Goal: Task Accomplishment & Management: Complete application form

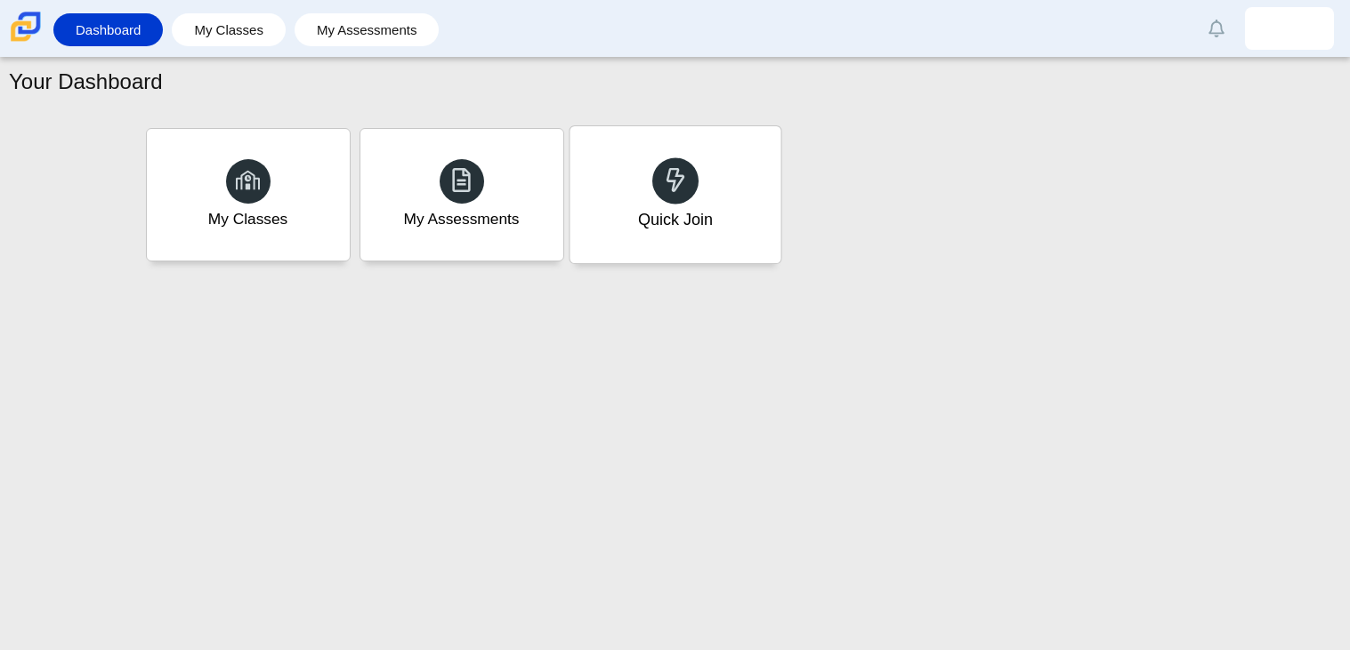
click at [653, 194] on div "Quick Join" at bounding box center [674, 194] width 211 height 137
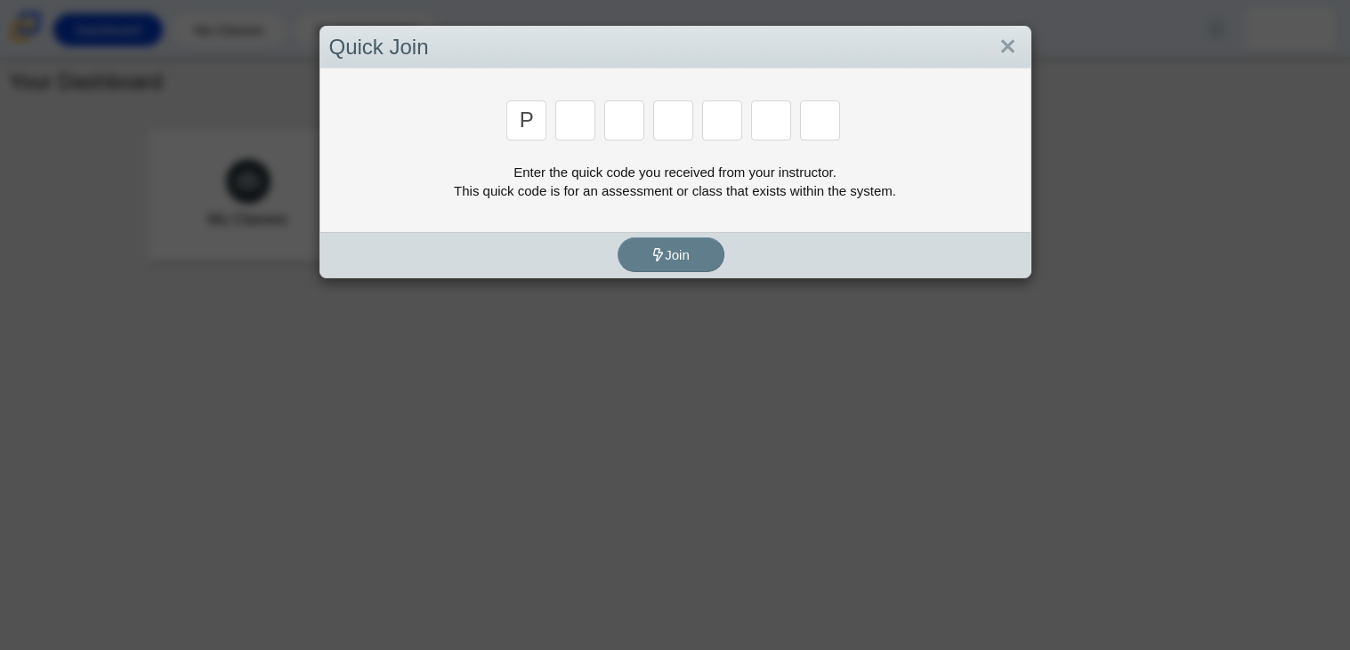
type input "p"
type input "2"
type input "p"
type input "b"
type input "t"
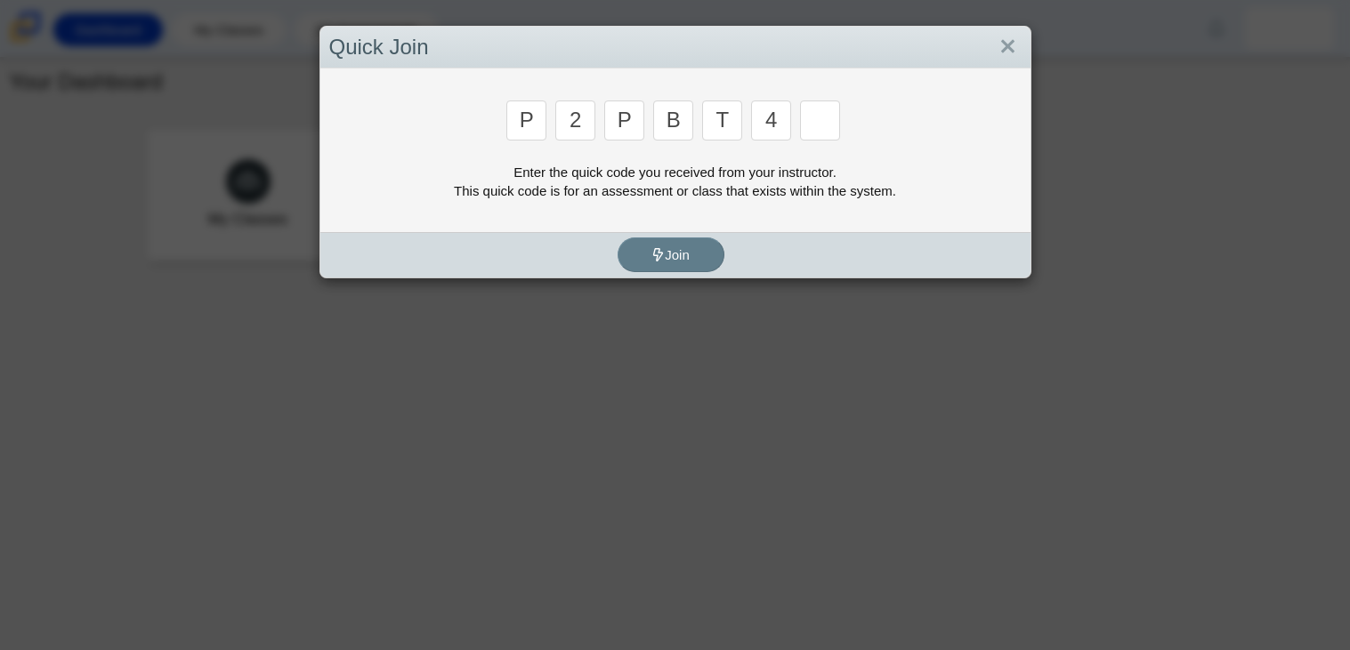
type input "4"
type input "9"
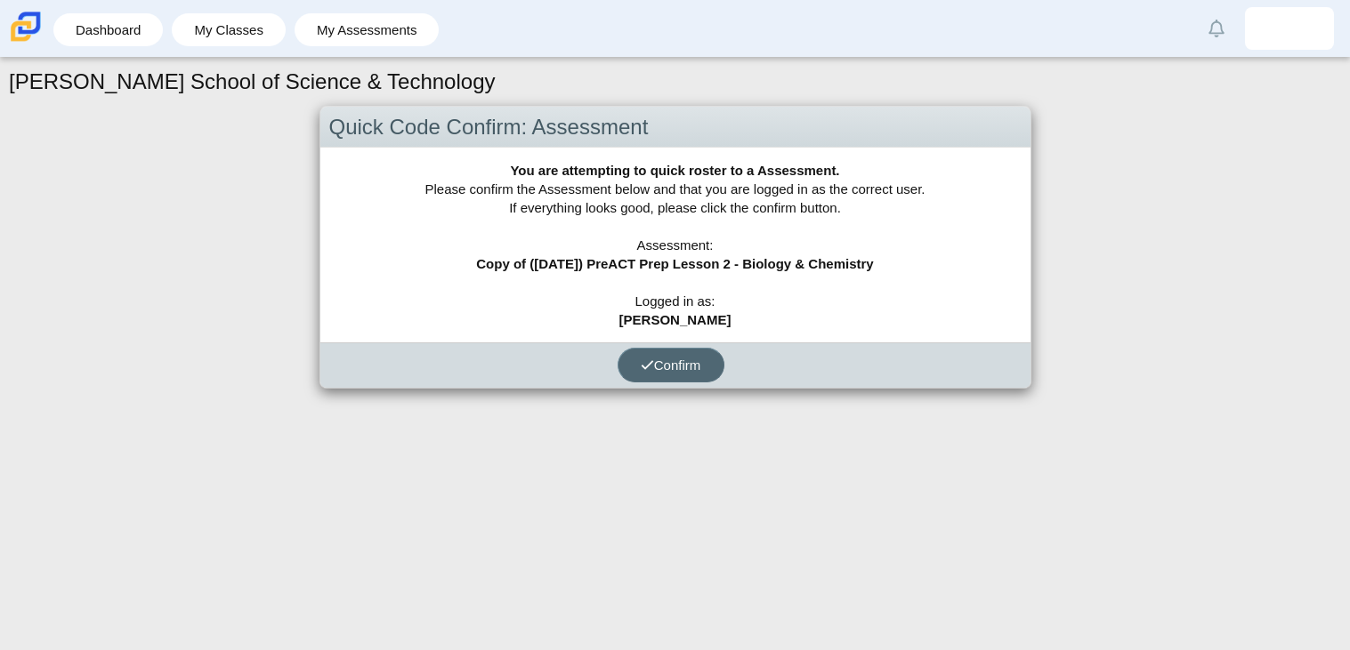
click at [658, 375] on button "Confirm" at bounding box center [670, 365] width 107 height 35
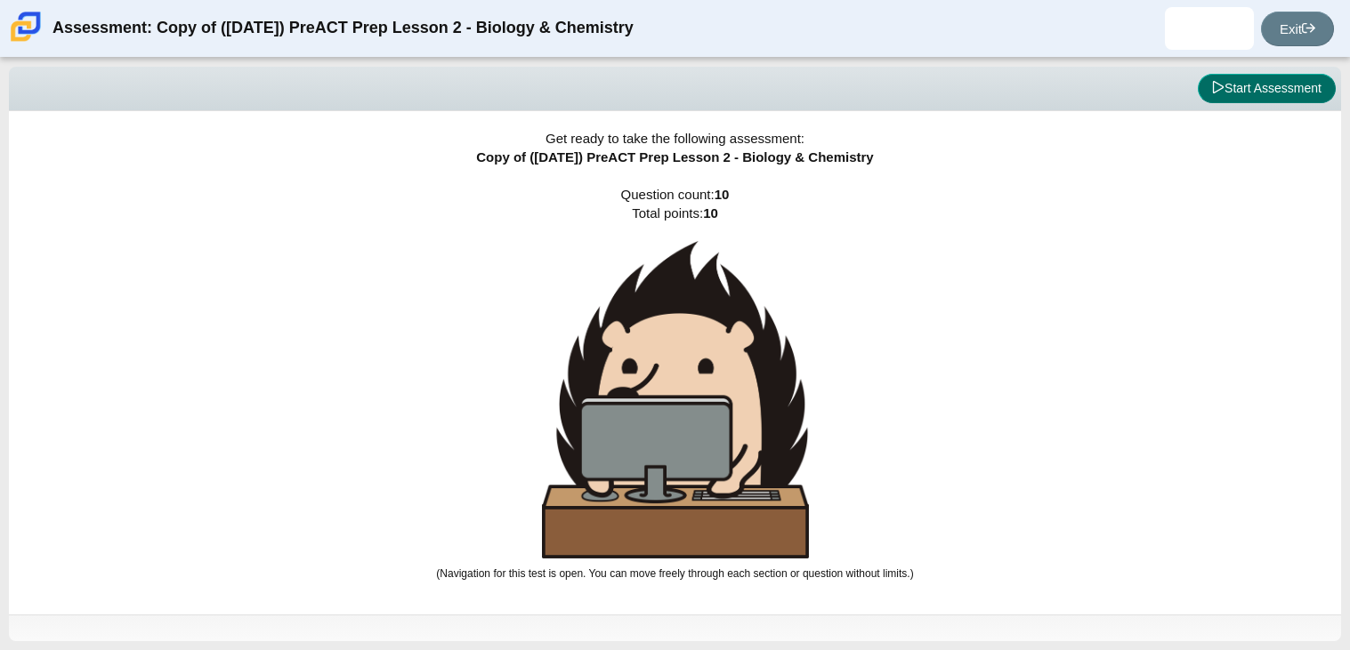
click at [1234, 99] on button "Start Assessment" at bounding box center [1266, 89] width 138 height 30
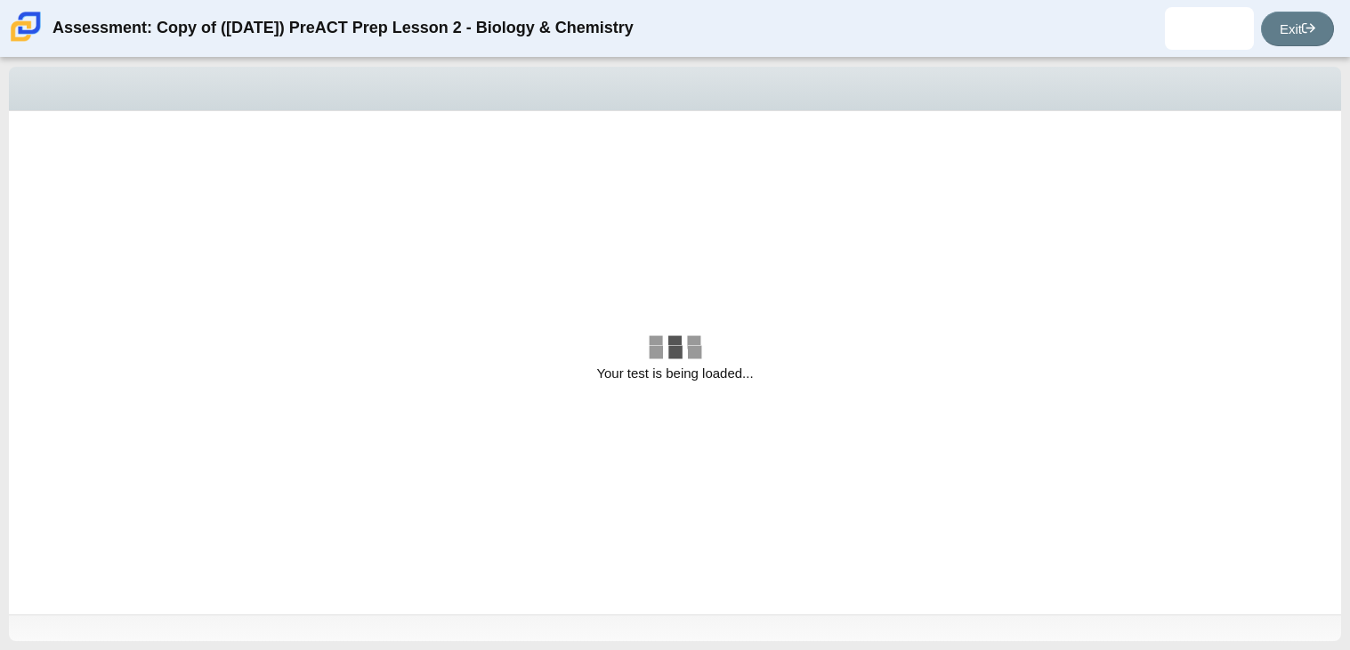
select select "88c27e0d-eae0-4ba9-ac20-9160ce6547ef"
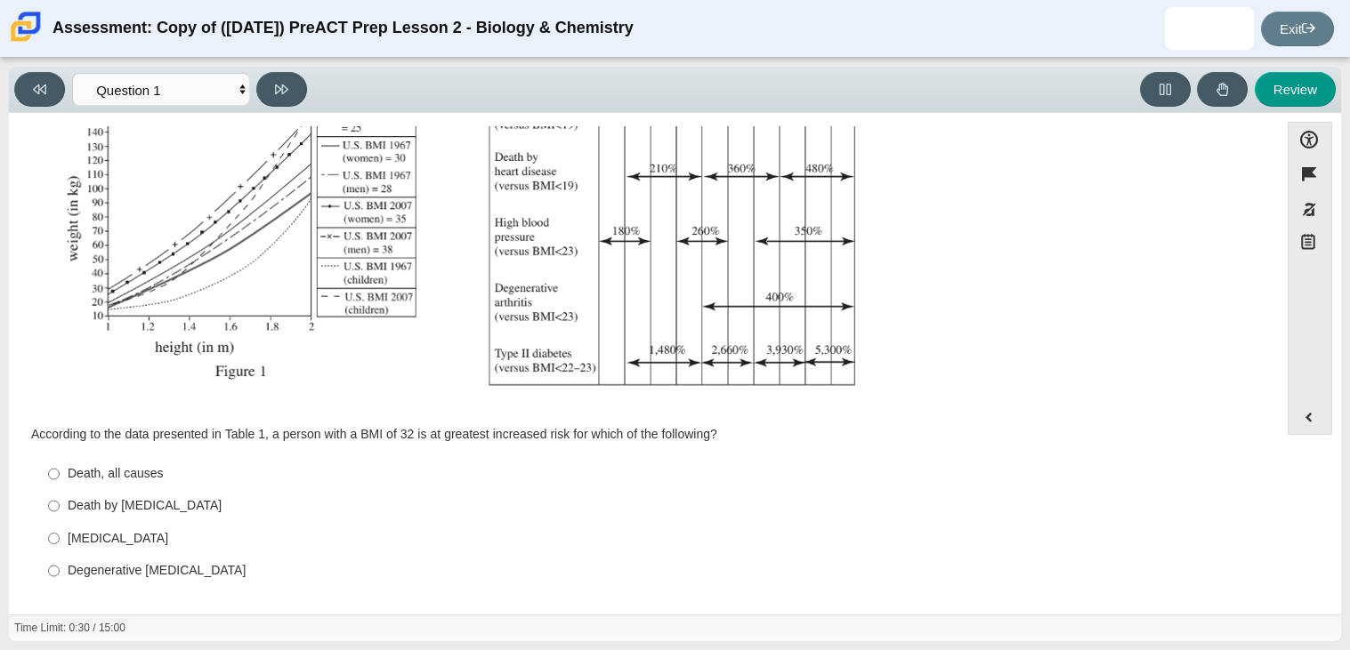
scroll to position [335, 0]
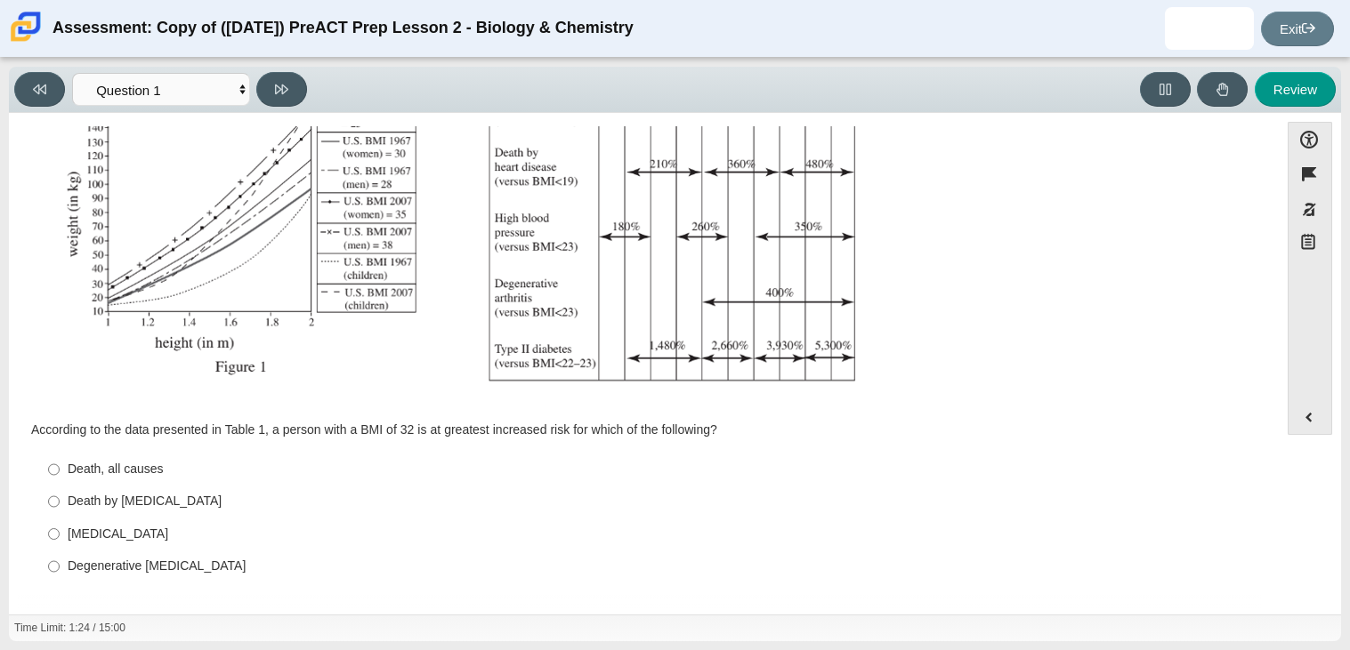
click at [117, 528] on div "[MEDICAL_DATA]" at bounding box center [658, 535] width 1180 height 18
click at [60, 528] on input "Type II [MEDICAL_DATA] II [MEDICAL_DATA]" at bounding box center [54, 534] width 12 height 32
radio input "true"
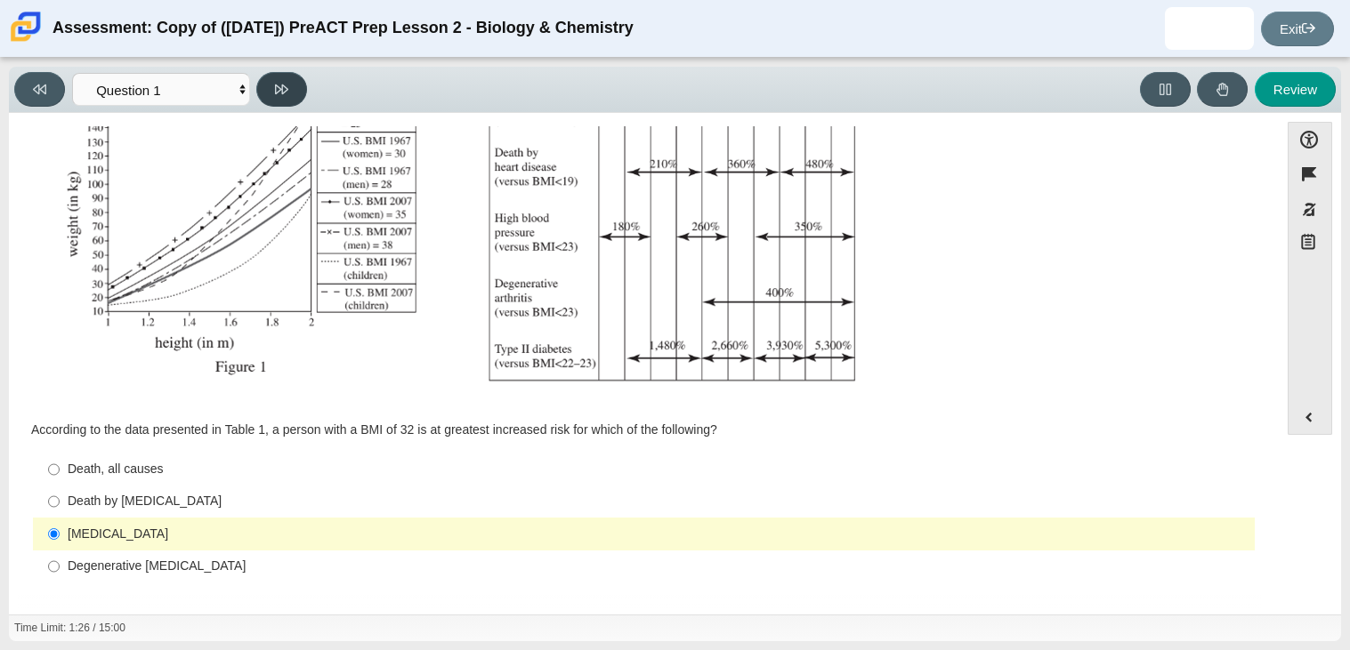
click at [278, 104] on button at bounding box center [281, 89] width 51 height 35
select select "f31ee183-ab53-48c9-9374-3a18949ab500"
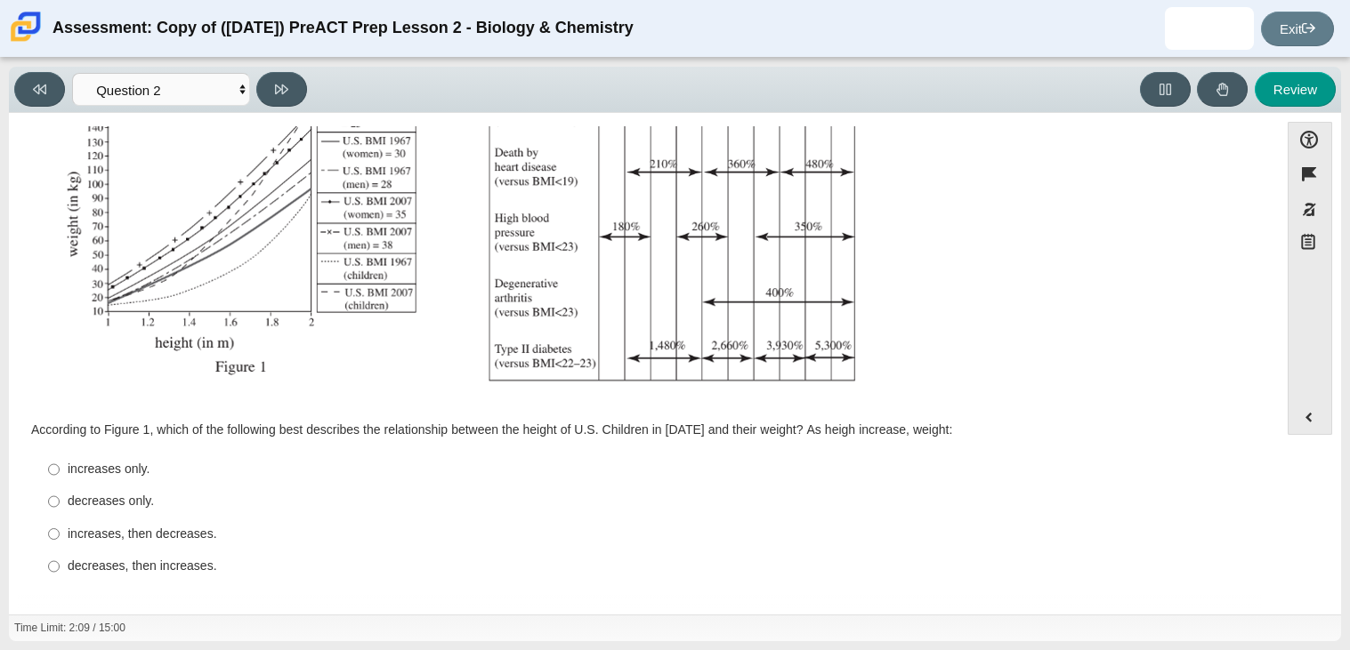
click at [143, 499] on div "decreases only." at bounding box center [658, 502] width 1180 height 18
click at [60, 499] on input "decreases only. decreases only." at bounding box center [54, 502] width 12 height 32
radio input "true"
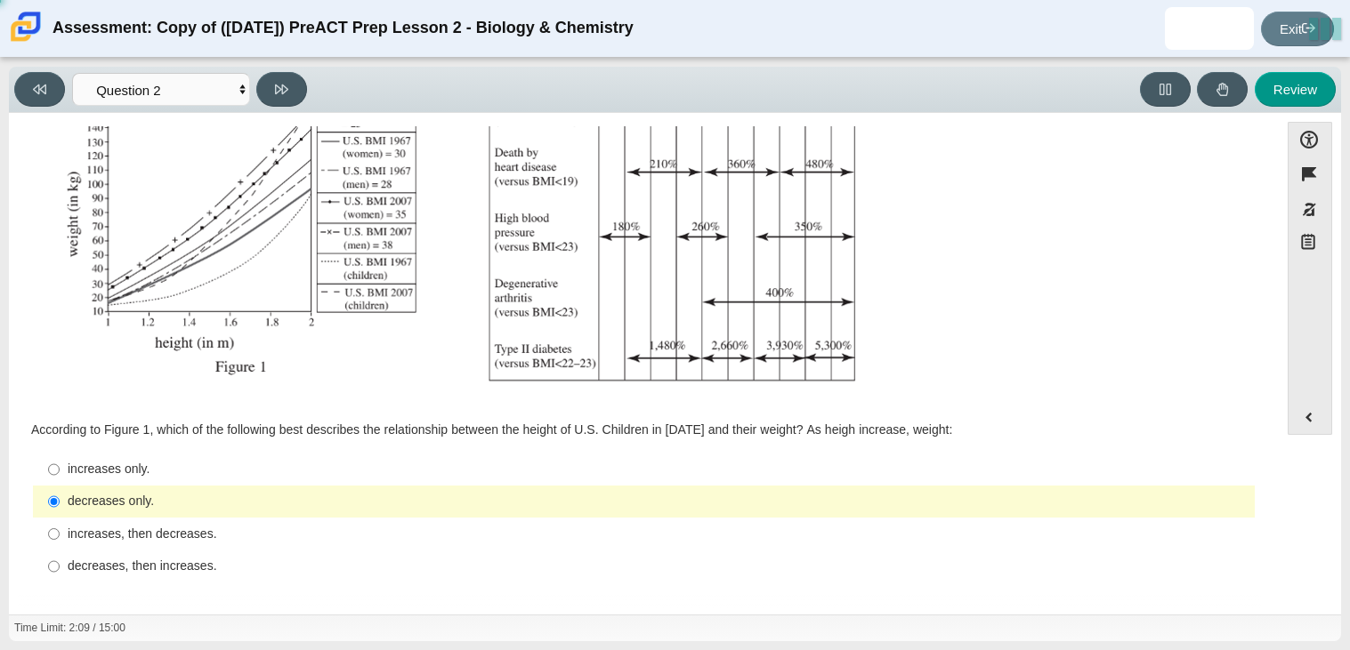
click at [134, 474] on div "increases only." at bounding box center [658, 470] width 1180 height 18
click at [60, 474] on input "increases only. increases only." at bounding box center [54, 470] width 12 height 32
radio input "true"
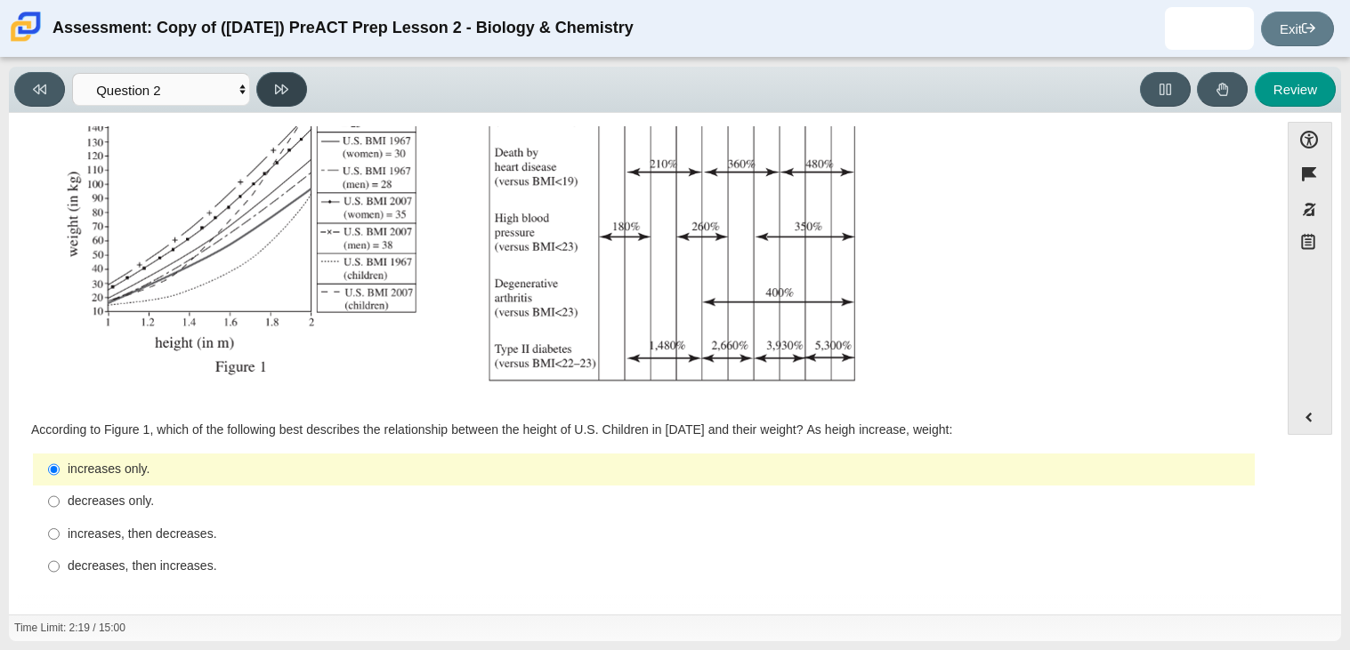
click at [280, 87] on icon at bounding box center [281, 90] width 13 height 10
select select "45e82964-709e-4180-9336-970e18221224"
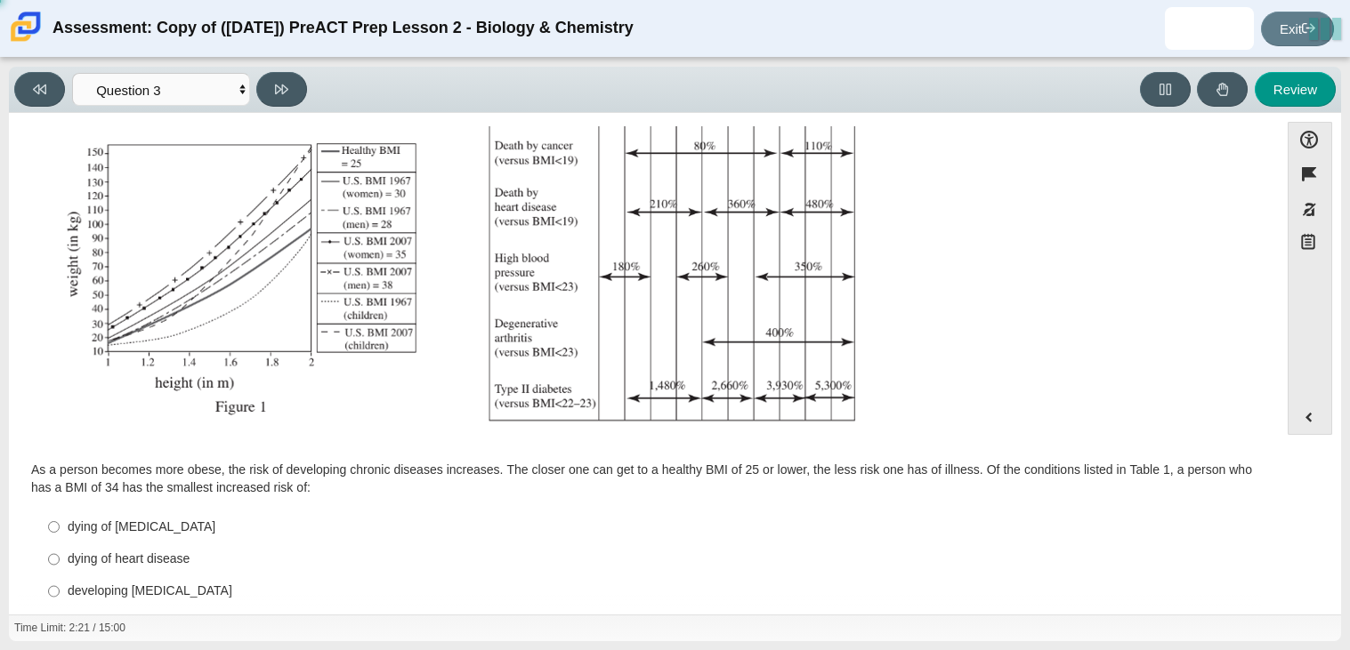
scroll to position [353, 0]
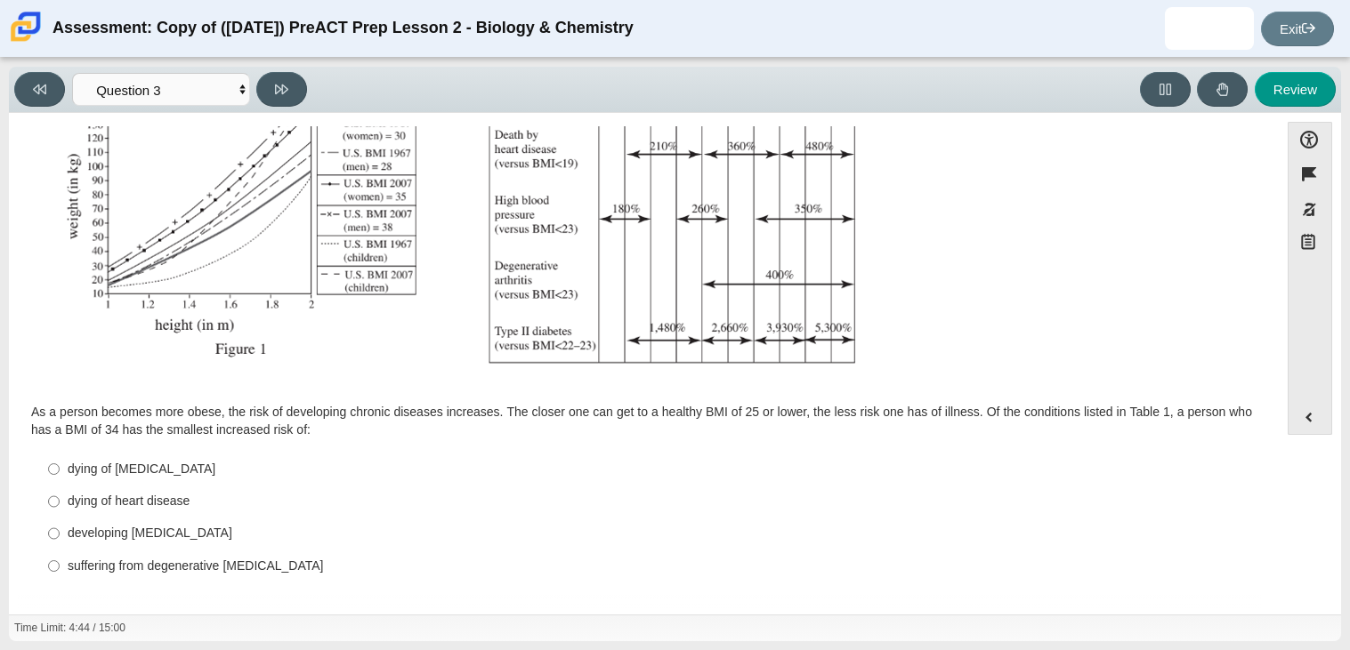
click at [111, 461] on div "dying of [MEDICAL_DATA]" at bounding box center [658, 470] width 1180 height 18
click at [60, 459] on input "dying of [MEDICAL_DATA] dying of [MEDICAL_DATA]" at bounding box center [54, 469] width 12 height 32
radio input "true"
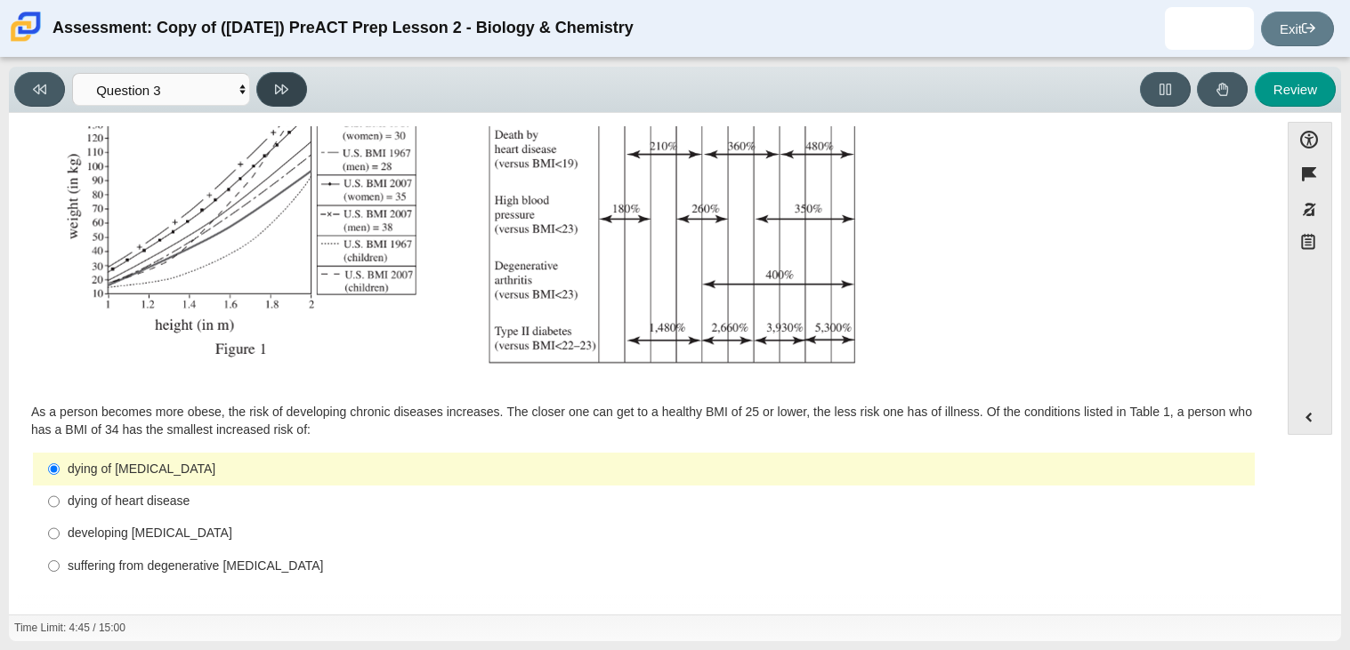
click at [281, 97] on button at bounding box center [281, 89] width 51 height 35
select select "71dcacfe-cf8b-4cdc-be22-b82c8aec5da2"
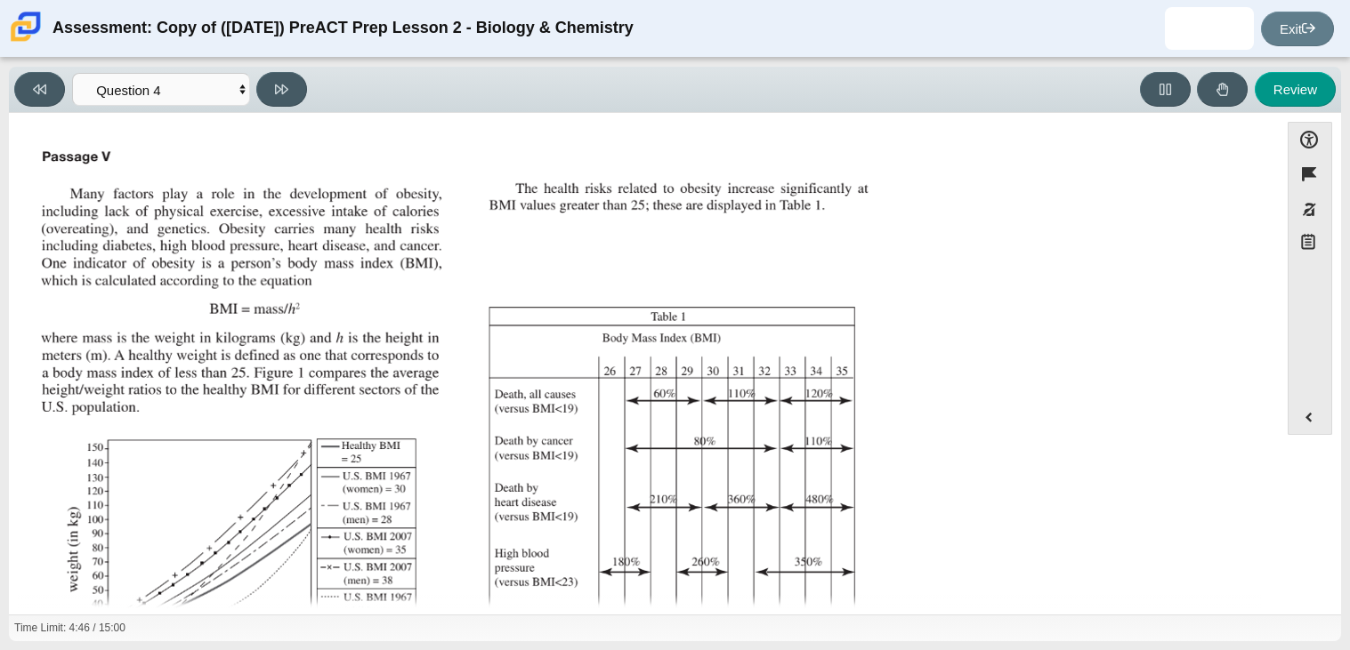
scroll to position [337, 0]
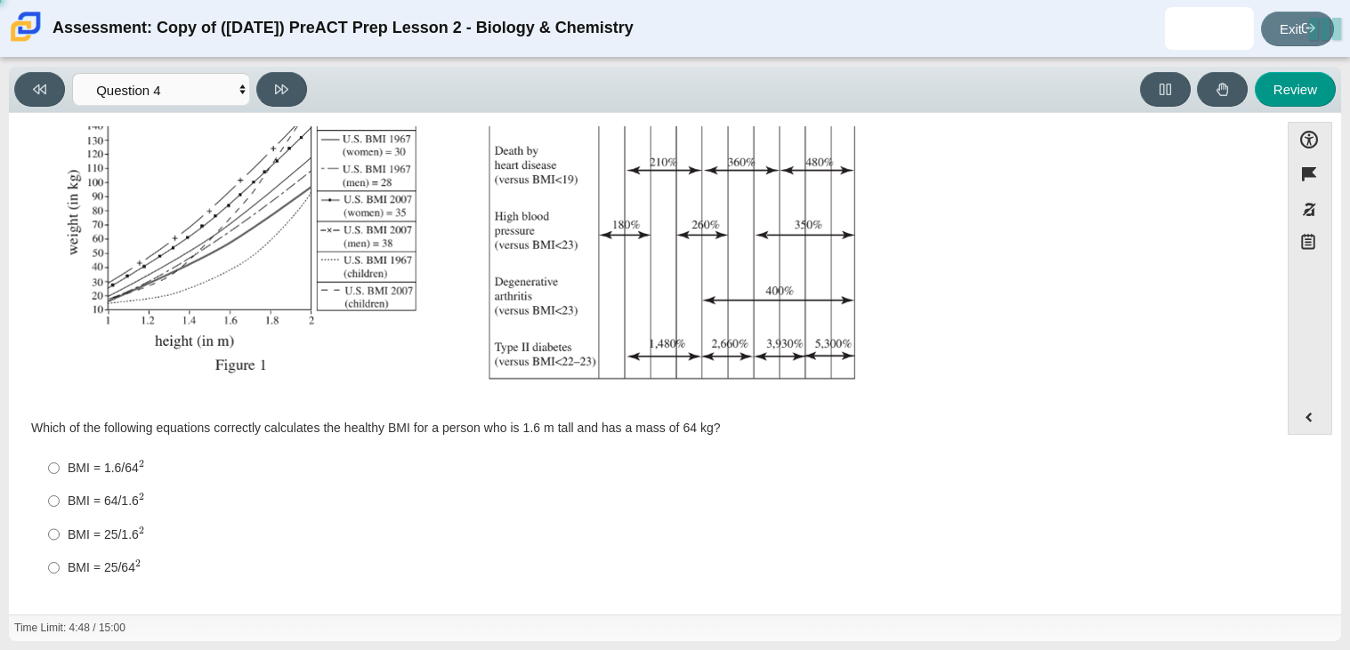
click at [114, 456] on label "BMI = 1.6/64 2 BMI = 1.6/642" at bounding box center [645, 468] width 1219 height 33
click at [60, 456] on input "BMI = 1.6/64 2 BMI = 1.6/642" at bounding box center [54, 468] width 12 height 33
radio input "true"
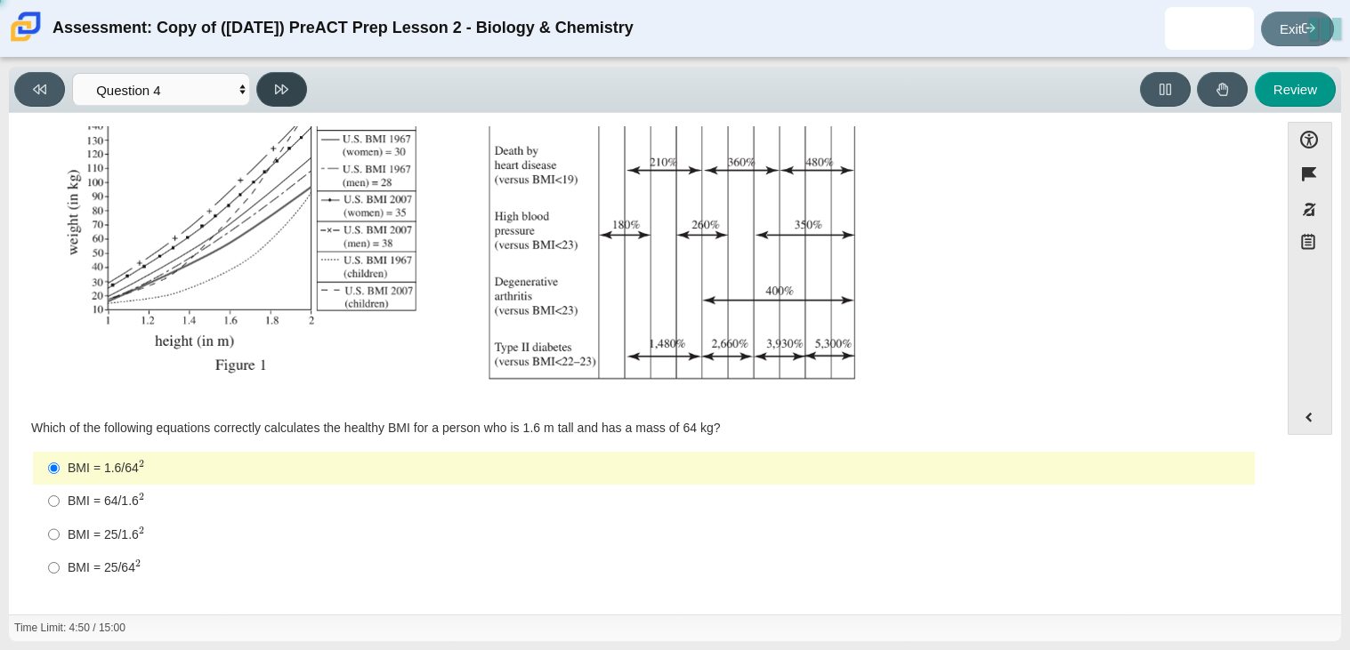
click at [285, 95] on button at bounding box center [281, 89] width 51 height 35
select select "c6558c8b-086a-4b4c-b582-9428309971ba"
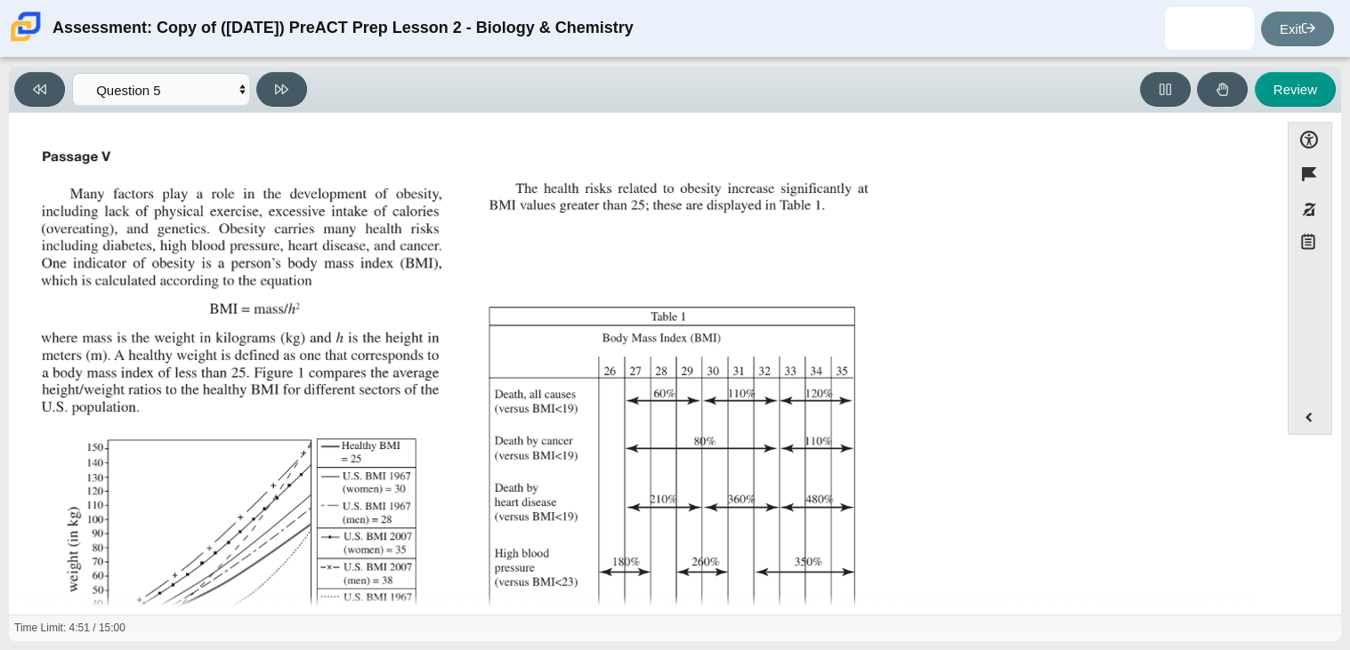
scroll to position [335, 0]
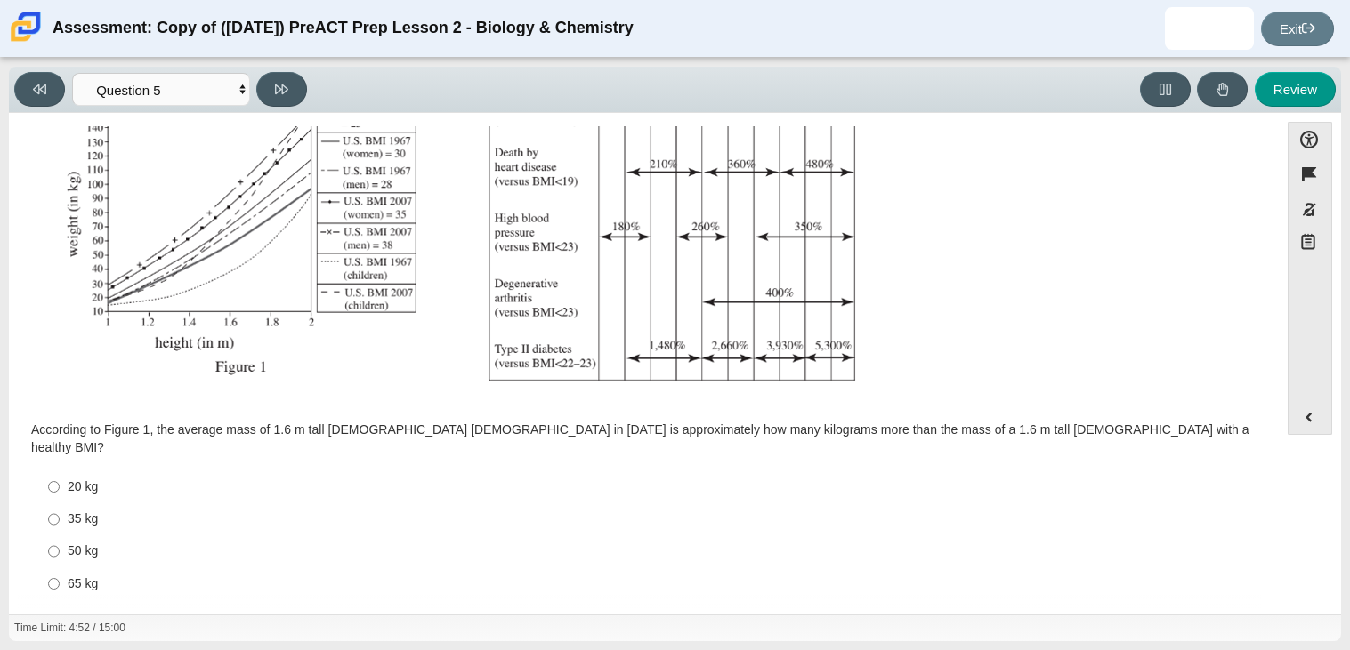
click at [81, 576] on div "65 kg" at bounding box center [658, 585] width 1180 height 18
click at [60, 570] on input "65 kg 65 kg" at bounding box center [54, 584] width 12 height 32
radio input "true"
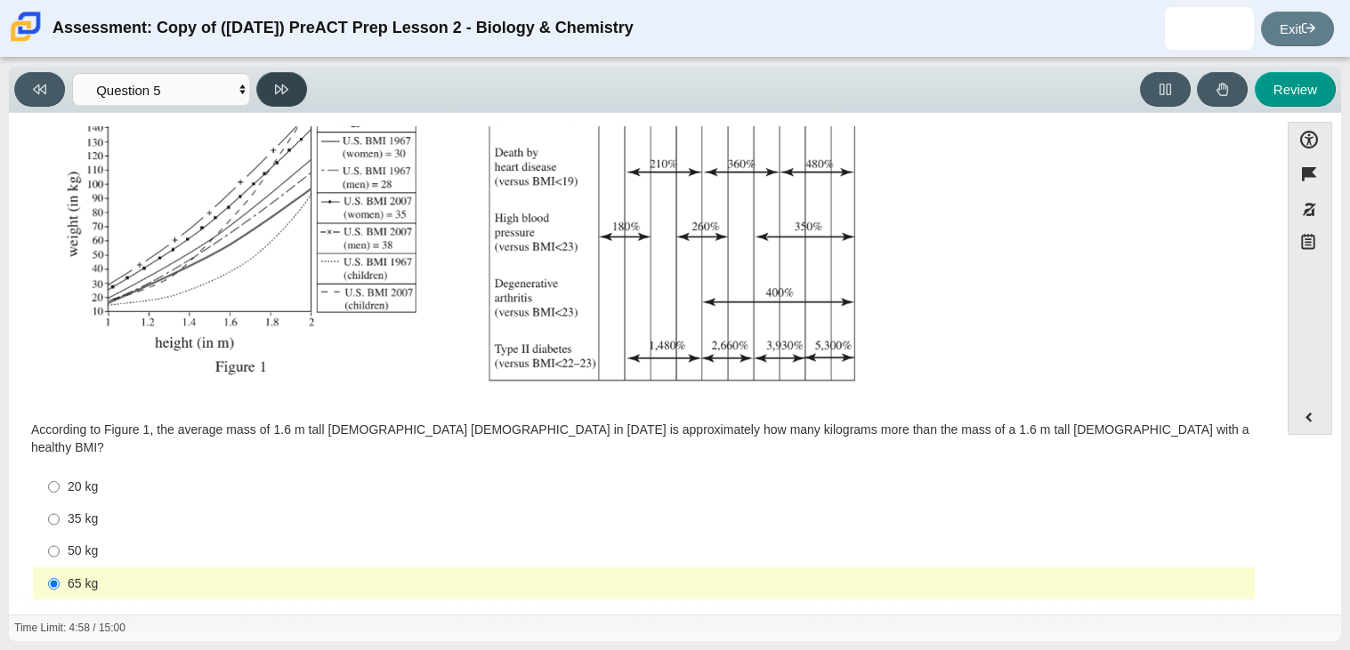
click at [276, 106] on button at bounding box center [281, 89] width 51 height 35
select select "74d98ab6-2529-481e-9250-4e9263ec31cd"
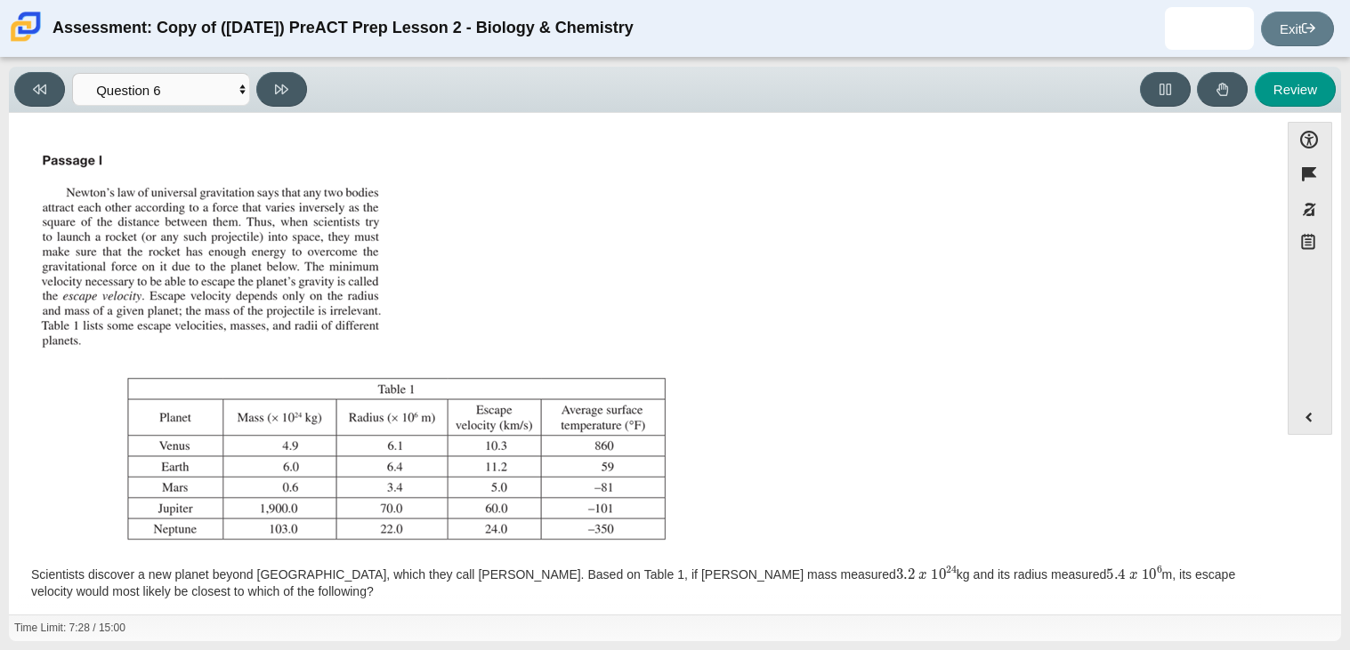
scroll to position [162, 0]
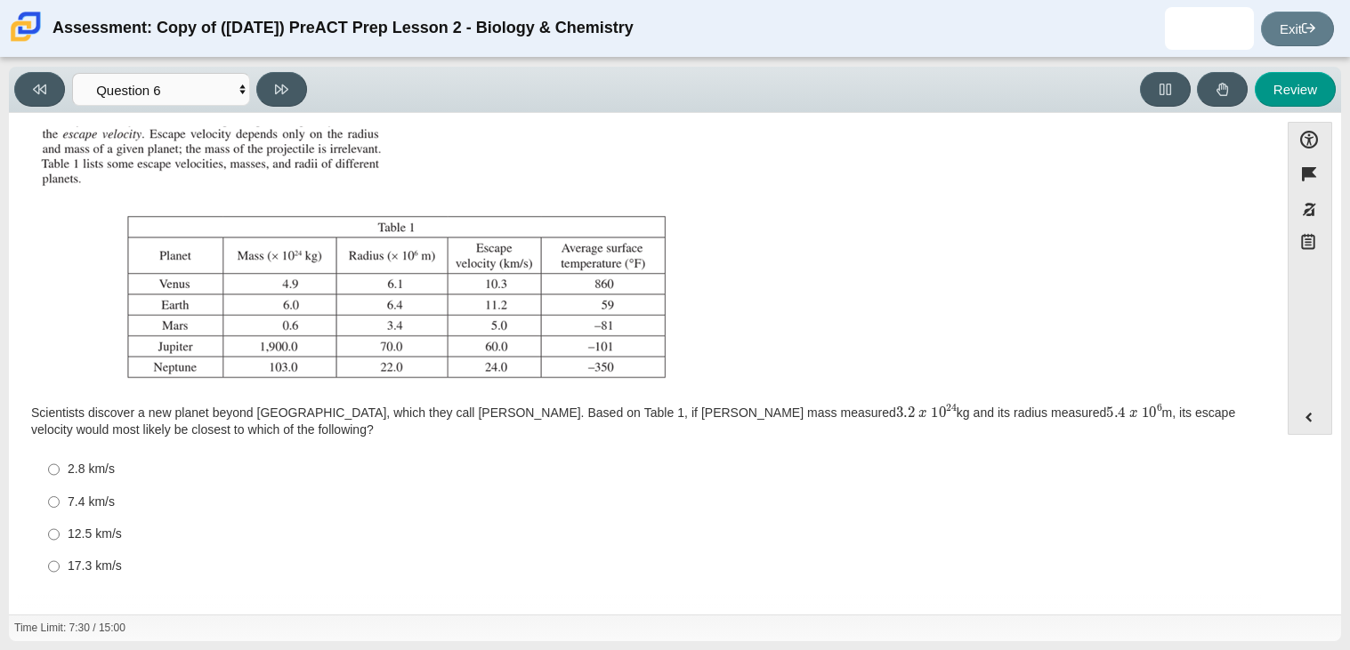
click at [72, 536] on div "12.5 km/s" at bounding box center [658, 535] width 1180 height 18
click at [60, 536] on input "12.5 km/s 12.5 km/s" at bounding box center [54, 535] width 12 height 32
radio input "true"
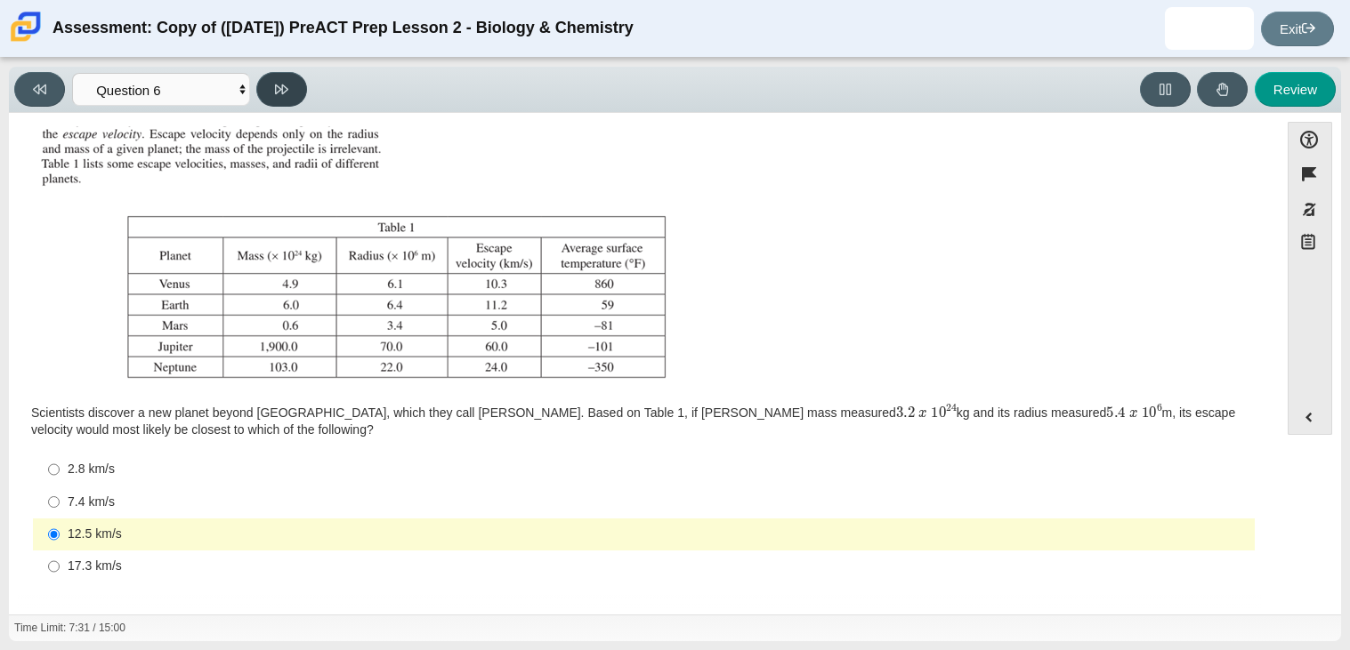
click at [290, 93] on button at bounding box center [281, 89] width 51 height 35
select select "31694628-7769-4744-9964-d3ed6115c03c"
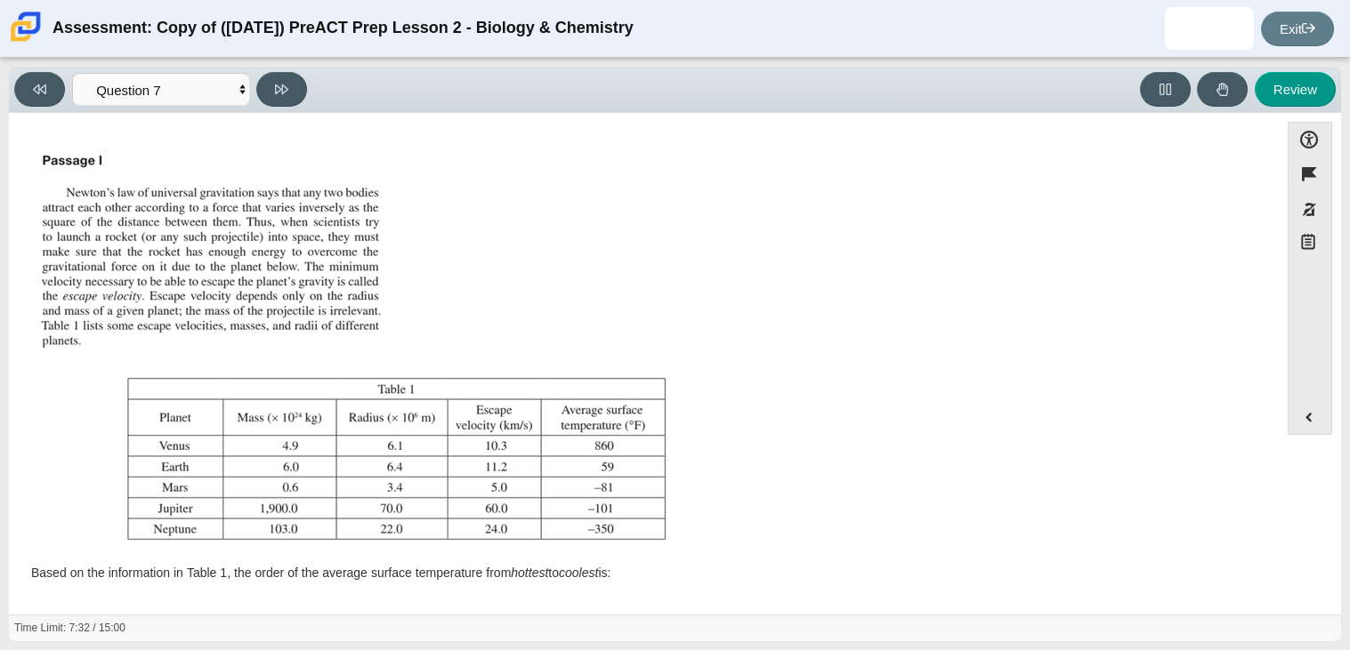
scroll to position [144, 0]
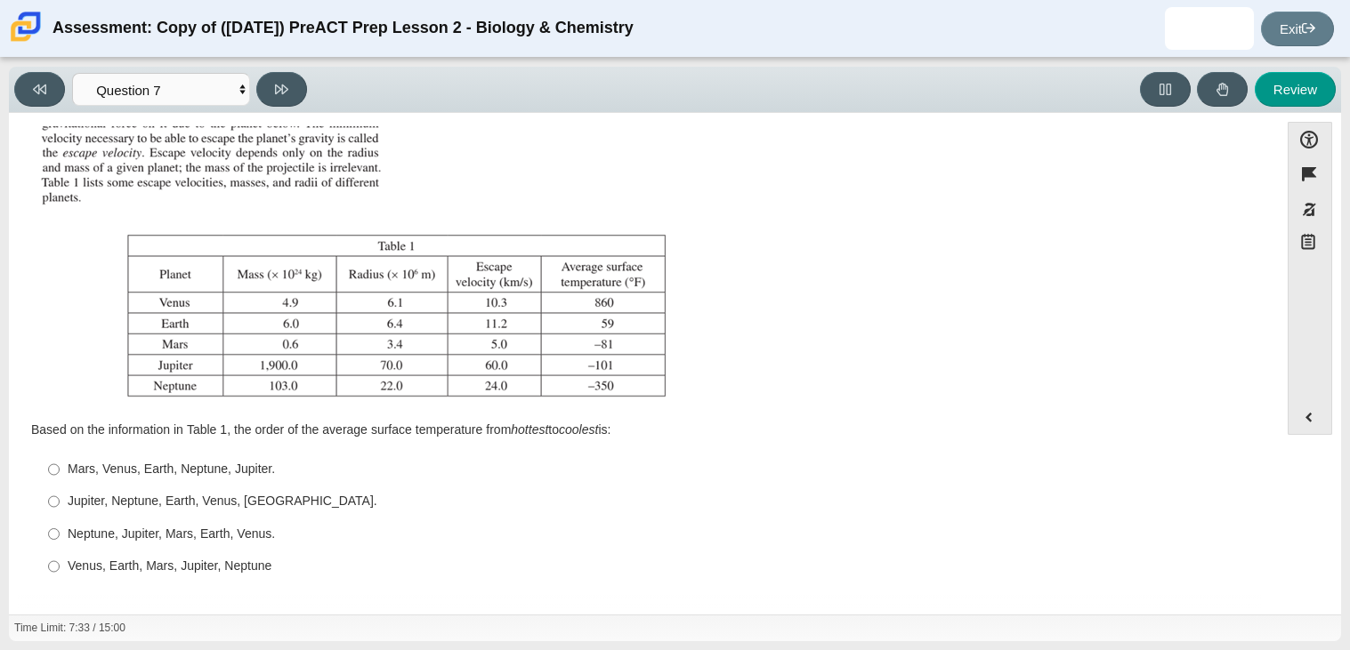
click at [165, 558] on div "Venus, Earth, Mars, Jupiter, Neptune" at bounding box center [658, 567] width 1180 height 18
click at [60, 558] on input "Venus, Earth, Mars, Jupiter, Neptune Venus, Earth, Mars, Jupiter, Neptune" at bounding box center [54, 567] width 12 height 32
radio input "true"
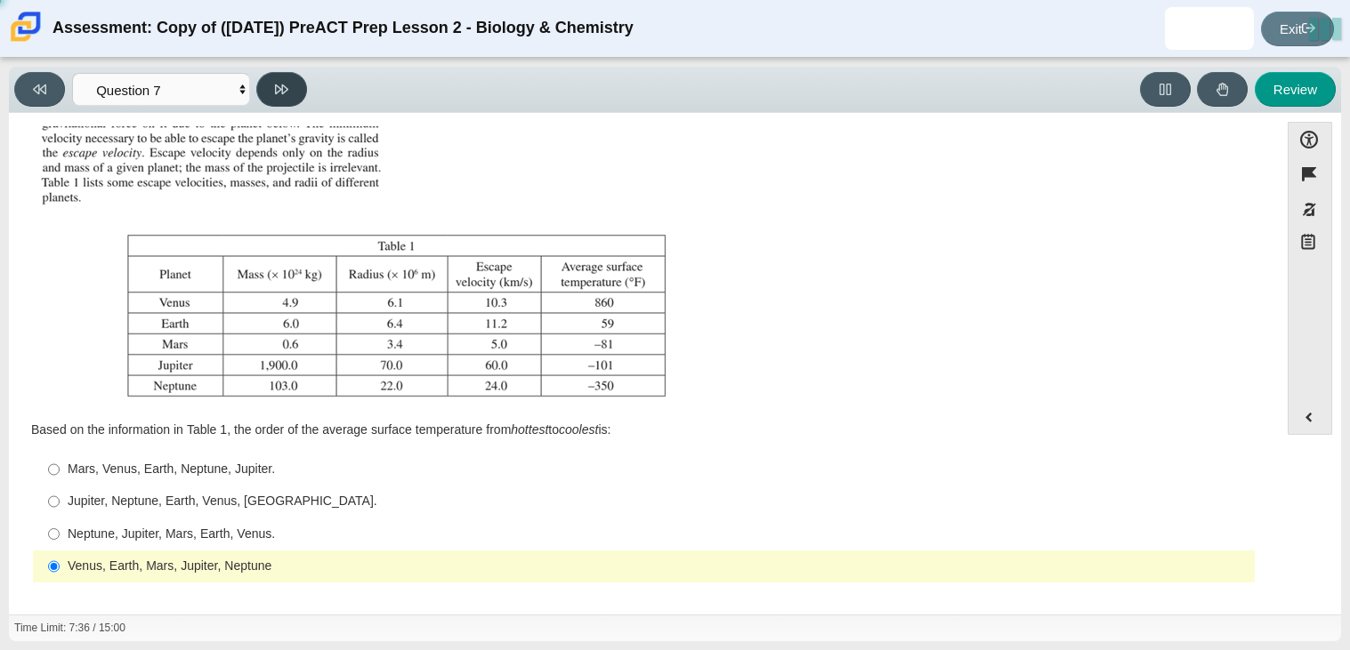
click at [271, 97] on button at bounding box center [281, 89] width 51 height 35
select select "02960795-9514-4c41-985f-77b6951c8514"
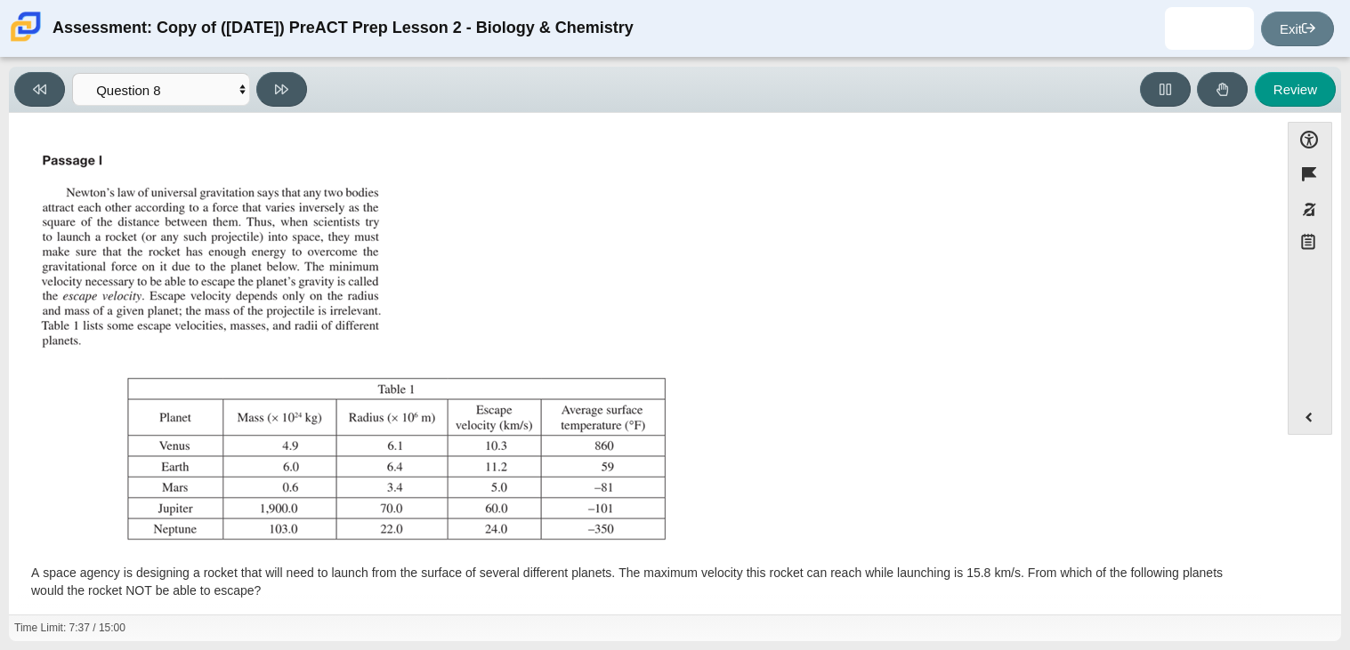
scroll to position [161, 0]
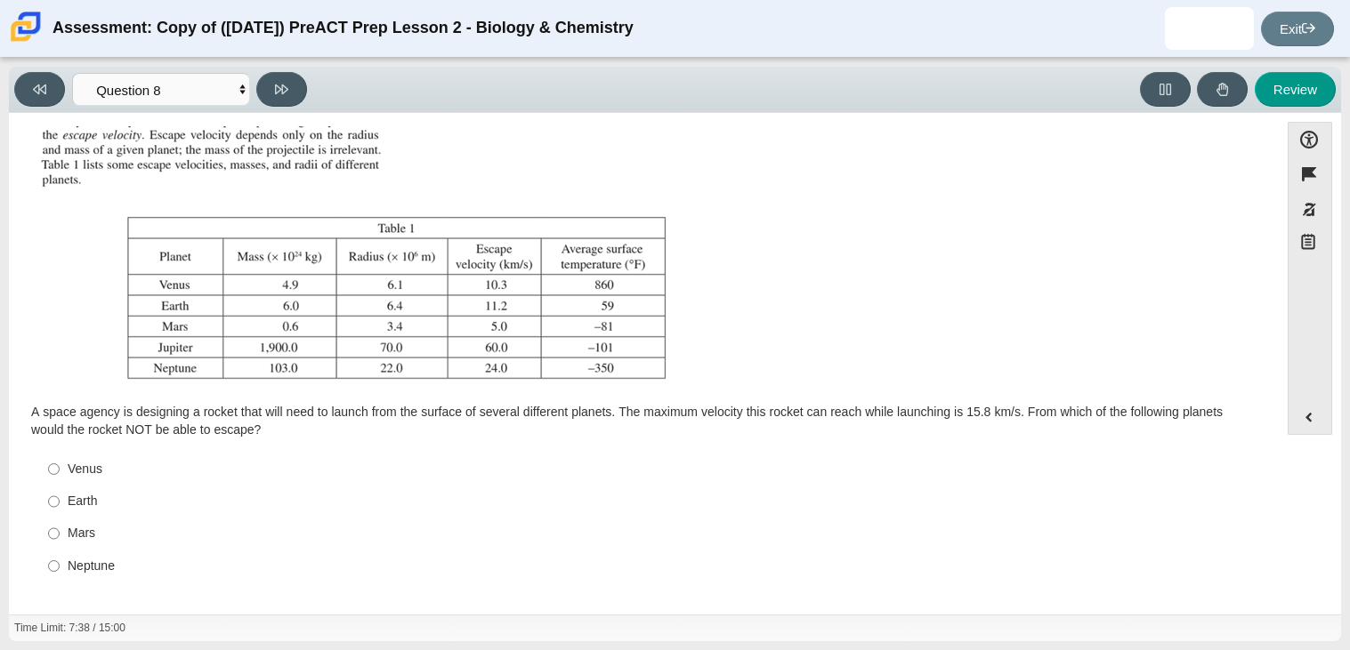
click at [90, 558] on div "Neptune" at bounding box center [658, 567] width 1180 height 18
click at [60, 557] on input "Neptune Neptune" at bounding box center [54, 566] width 12 height 32
radio input "true"
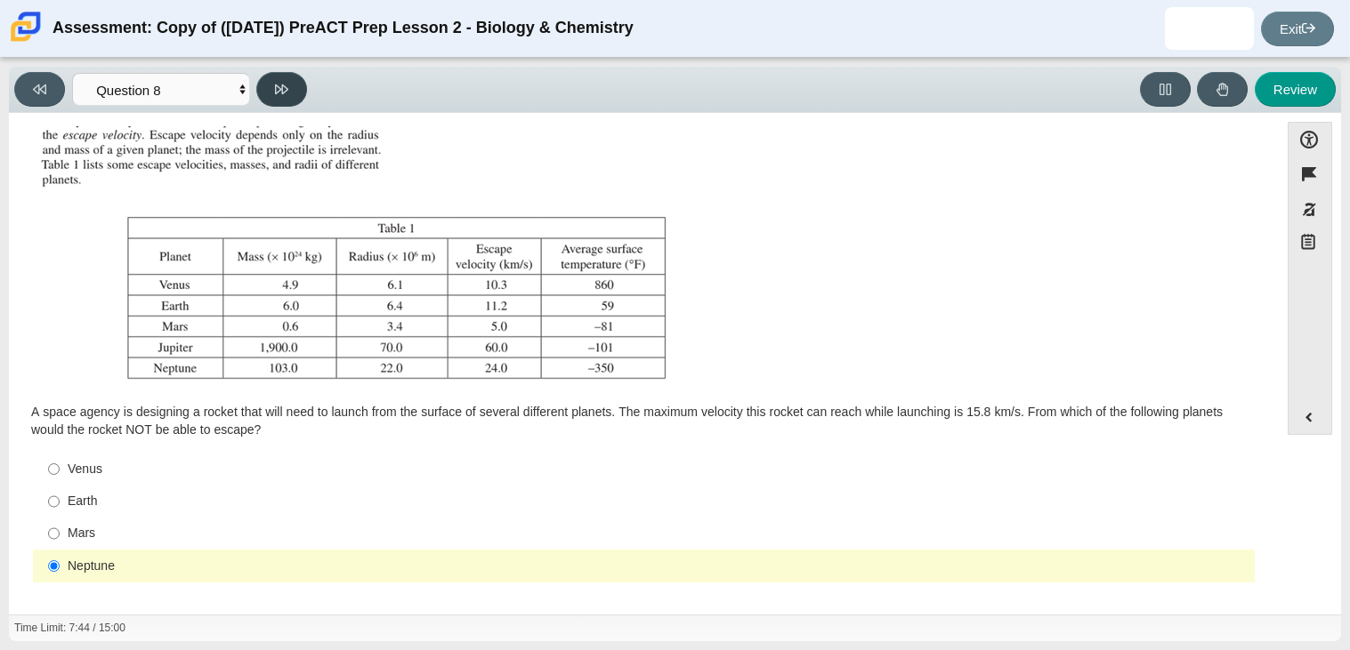
click at [286, 80] on button at bounding box center [281, 89] width 51 height 35
select select "ef19177f-9eb9-441f-a0b9-65cd4e602bb5"
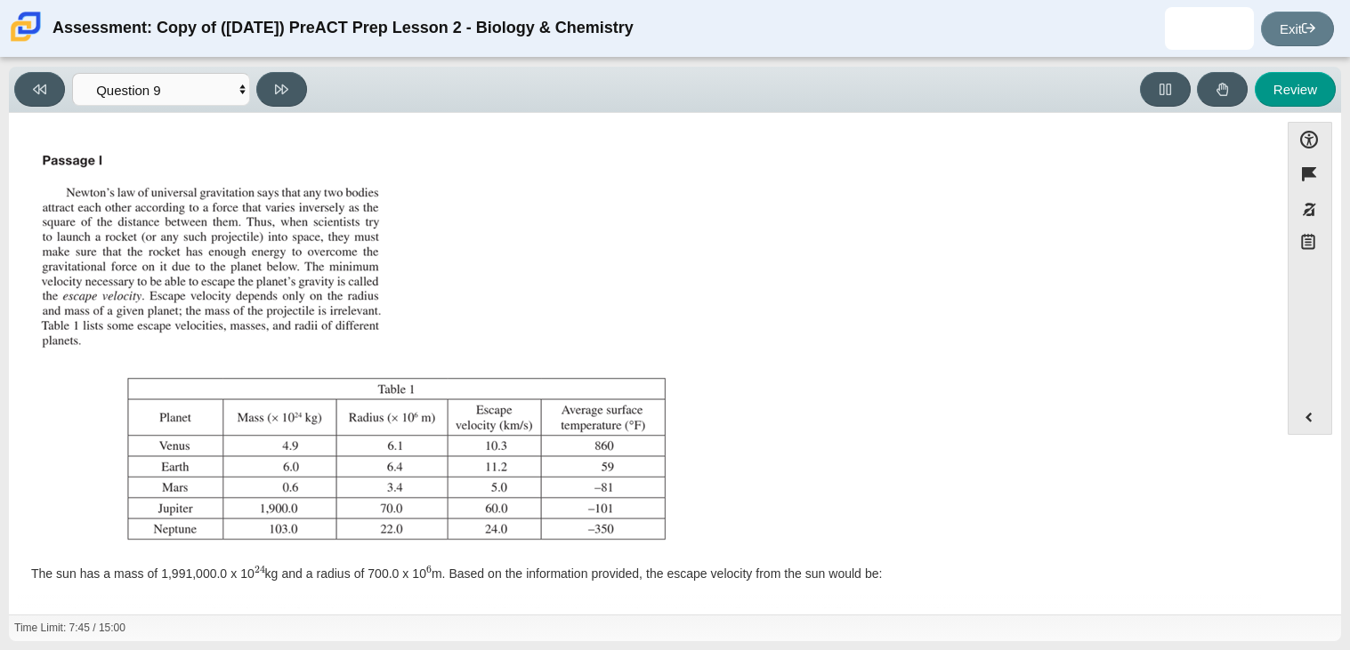
scroll to position [144, 0]
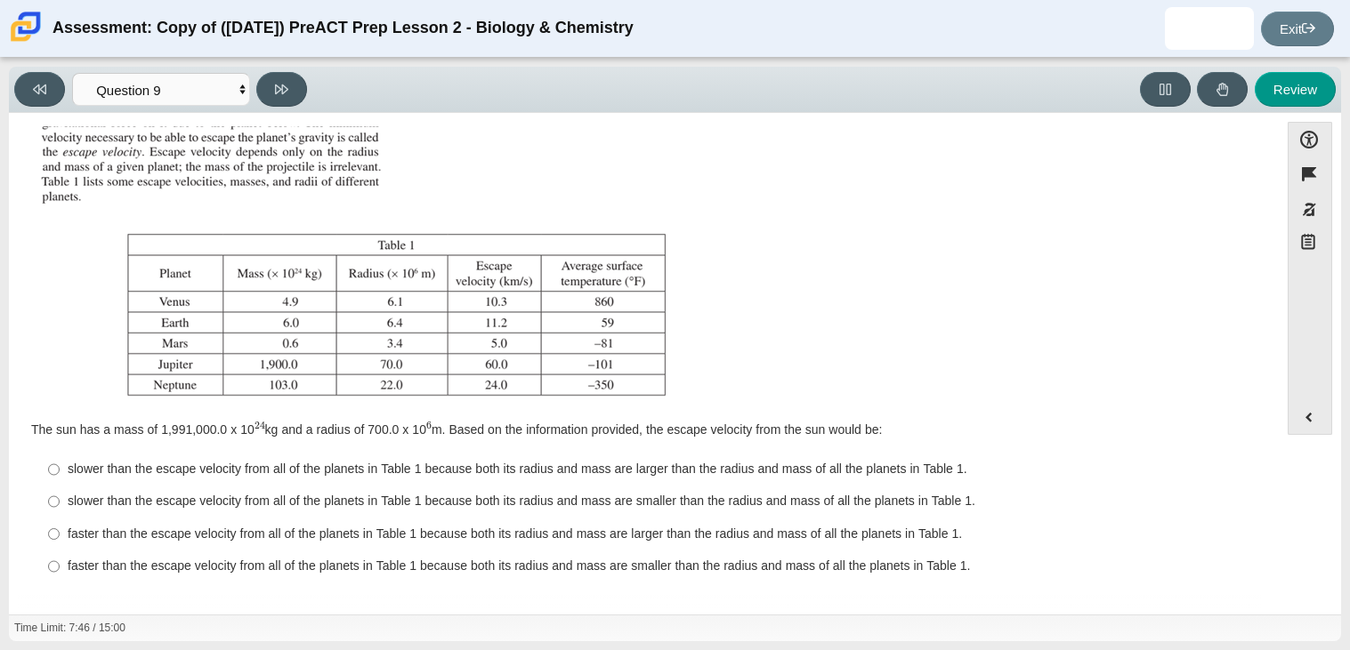
click at [93, 533] on div "faster than the escape velocity from all of the planets in Table 1 because both…" at bounding box center [658, 535] width 1180 height 18
click at [60, 533] on input "faster than the escape velocity from all of the planets in Table 1 because both…" at bounding box center [54, 534] width 12 height 32
radio input "true"
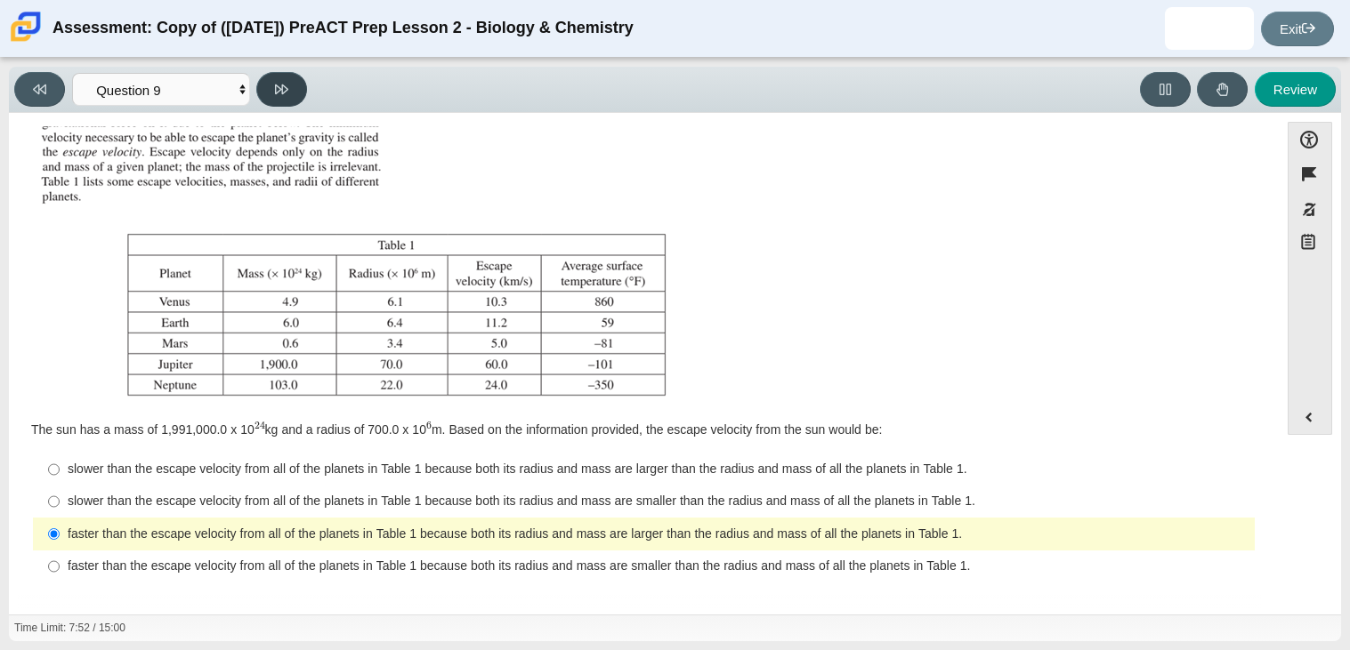
click at [268, 77] on button at bounding box center [281, 89] width 51 height 35
select select "b9bf8baa-c570-4e7d-b5c0-da6c71b27e9c"
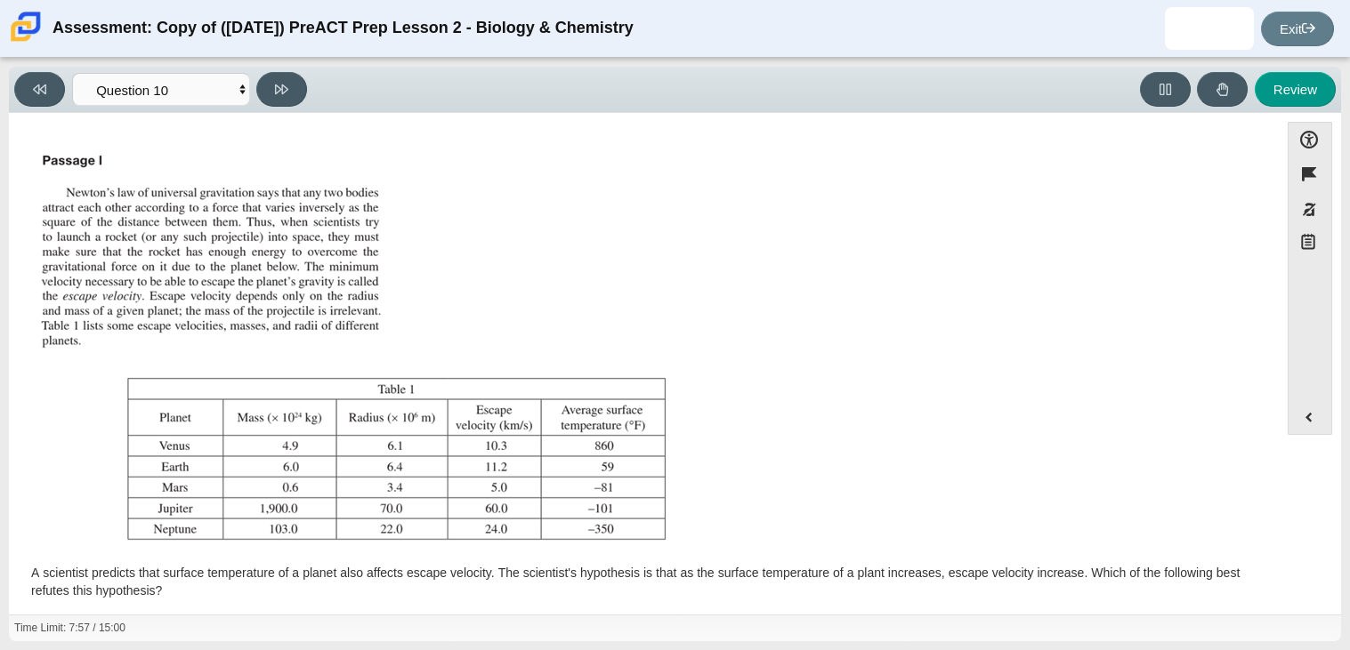
scroll to position [161, 0]
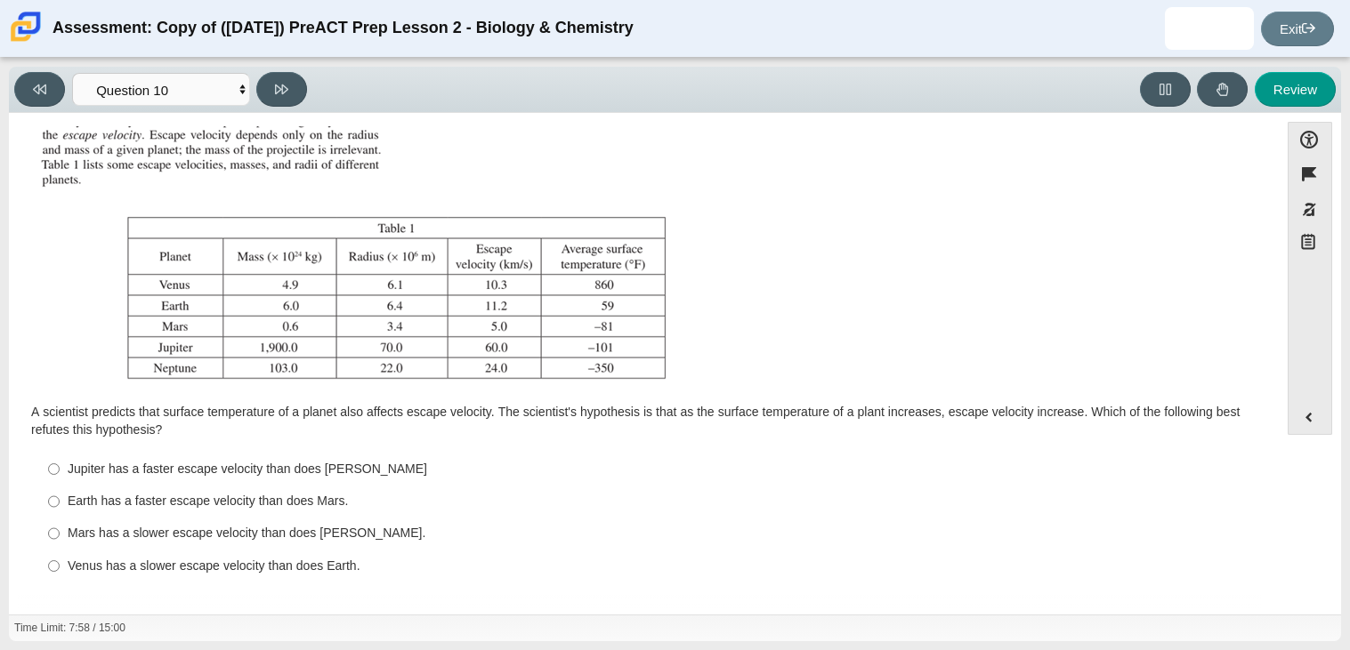
click at [152, 455] on label "[PERSON_NAME] has a faster escape velocity than does Neptune Jupiter has a fast…" at bounding box center [645, 469] width 1219 height 32
click at [60, 455] on input "[PERSON_NAME] has a faster escape velocity than does Neptune Jupiter has a fast…" at bounding box center [54, 469] width 12 height 32
radio input "true"
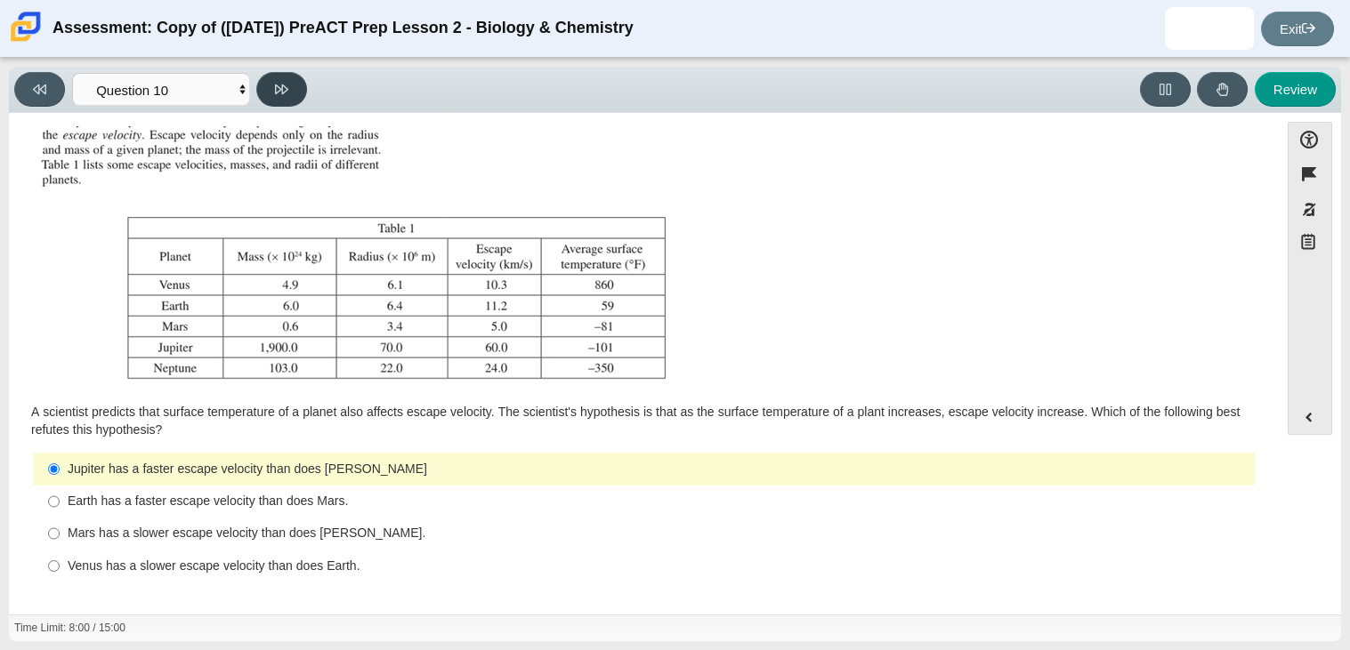
click at [277, 87] on icon at bounding box center [281, 89] width 13 height 13
select select "review"
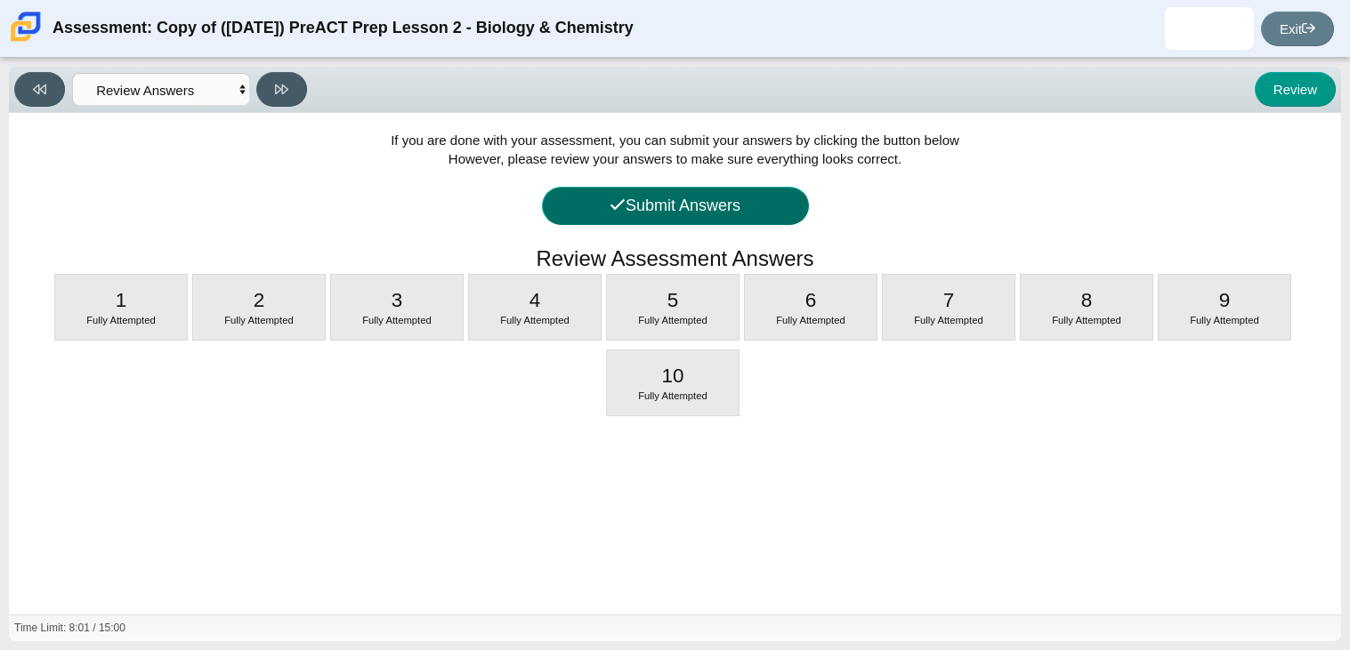
click at [610, 214] on button "Submit Answers" at bounding box center [675, 206] width 267 height 38
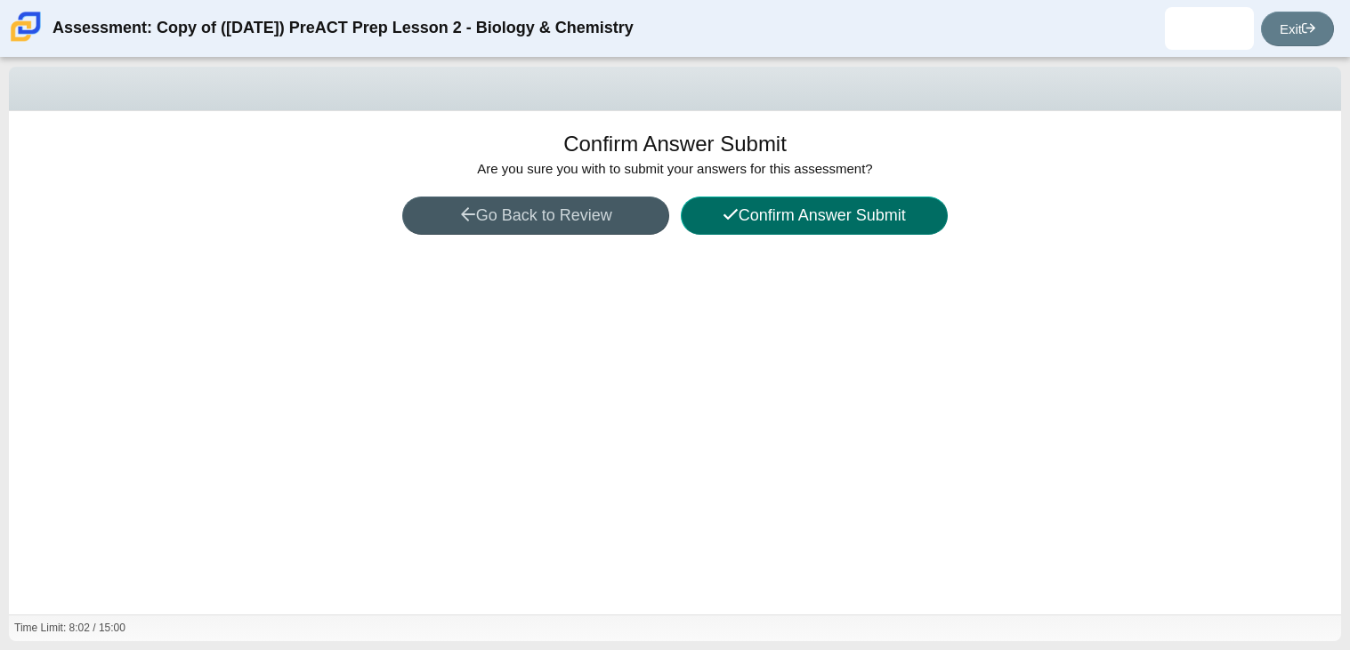
click at [753, 211] on button "Confirm Answer Submit" at bounding box center [814, 216] width 267 height 38
